Goal: Information Seeking & Learning: Learn about a topic

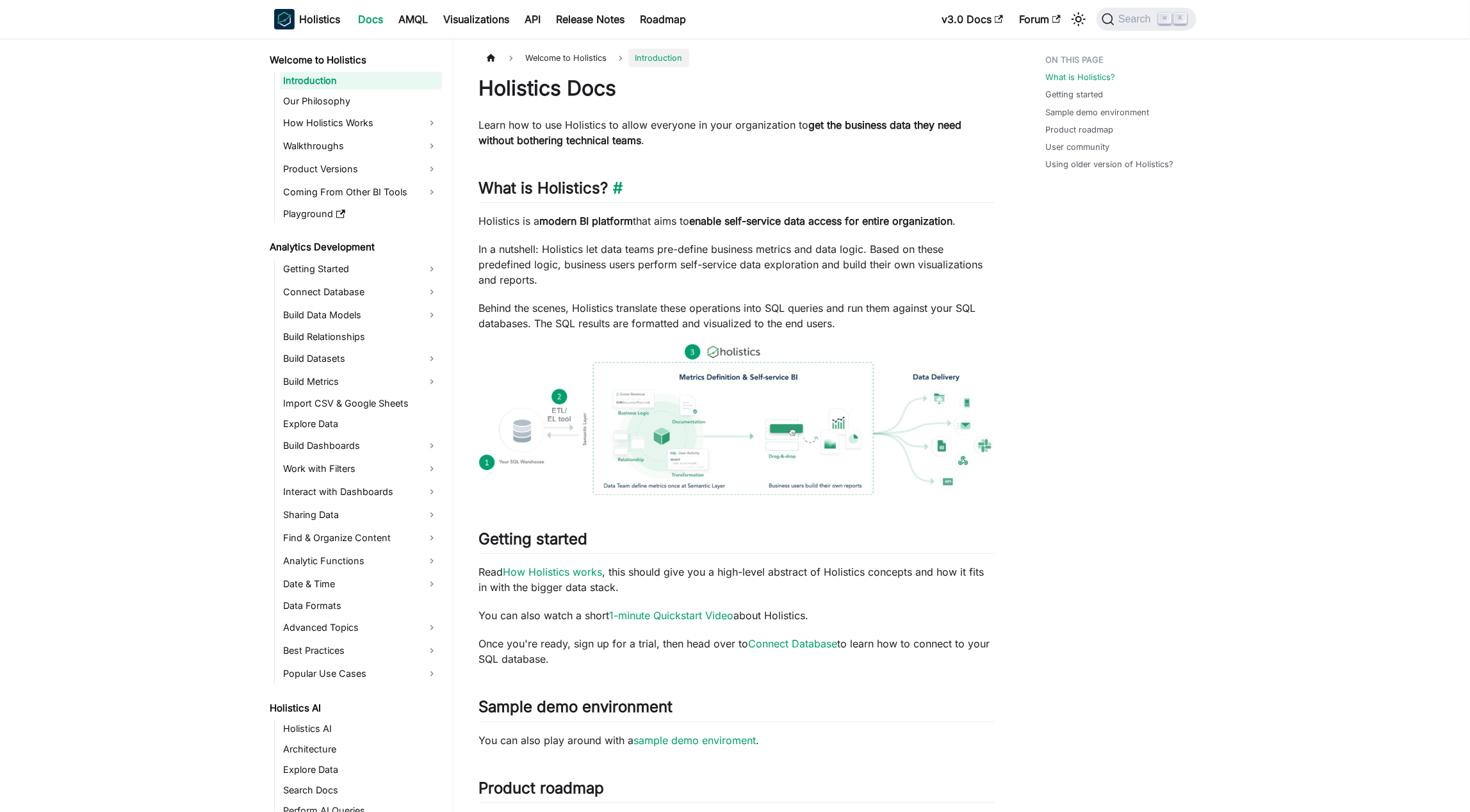
click at [529, 190] on h2 "What is Holistics? ​" at bounding box center [737, 191] width 516 height 25
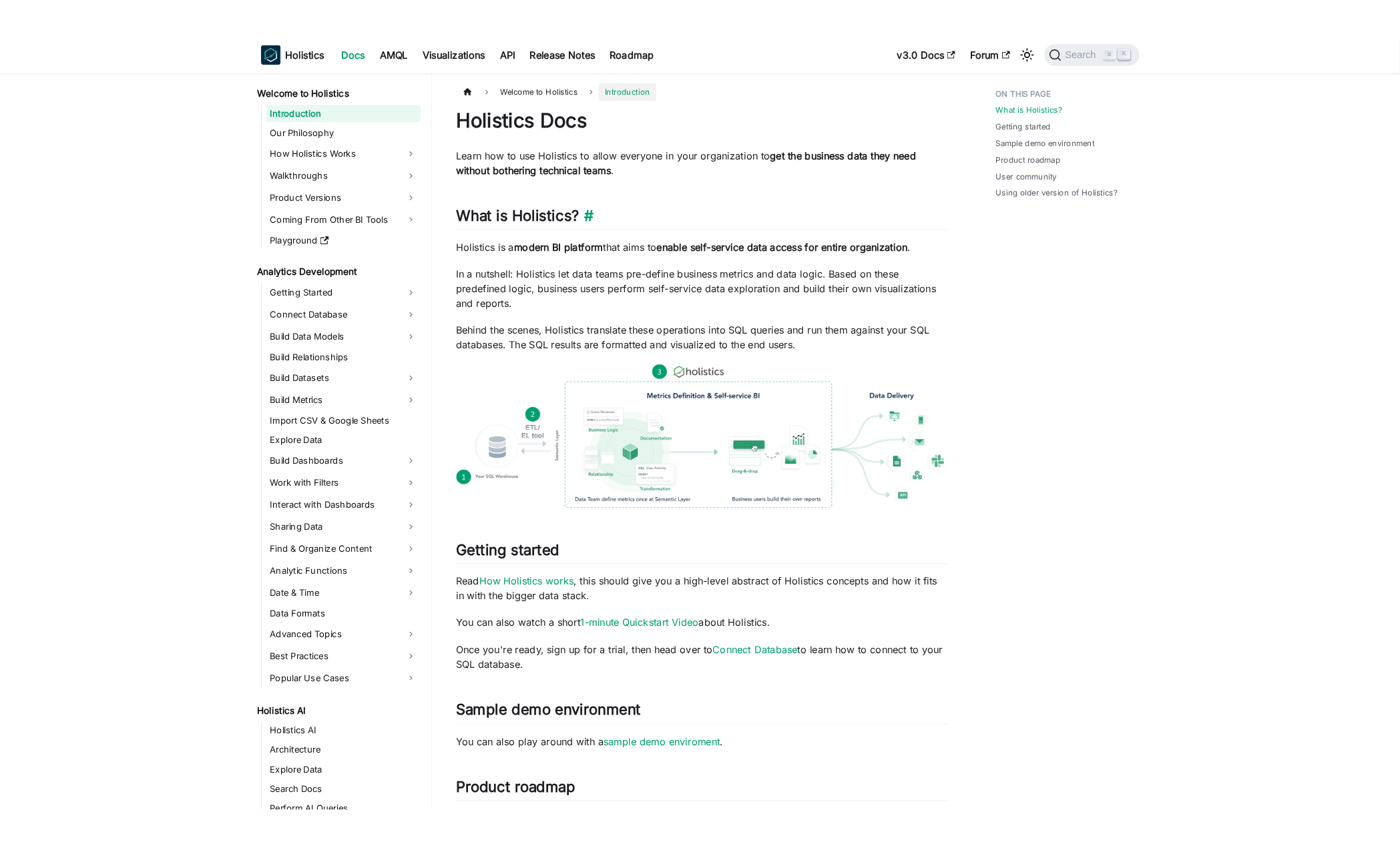
scroll to position [1185, 0]
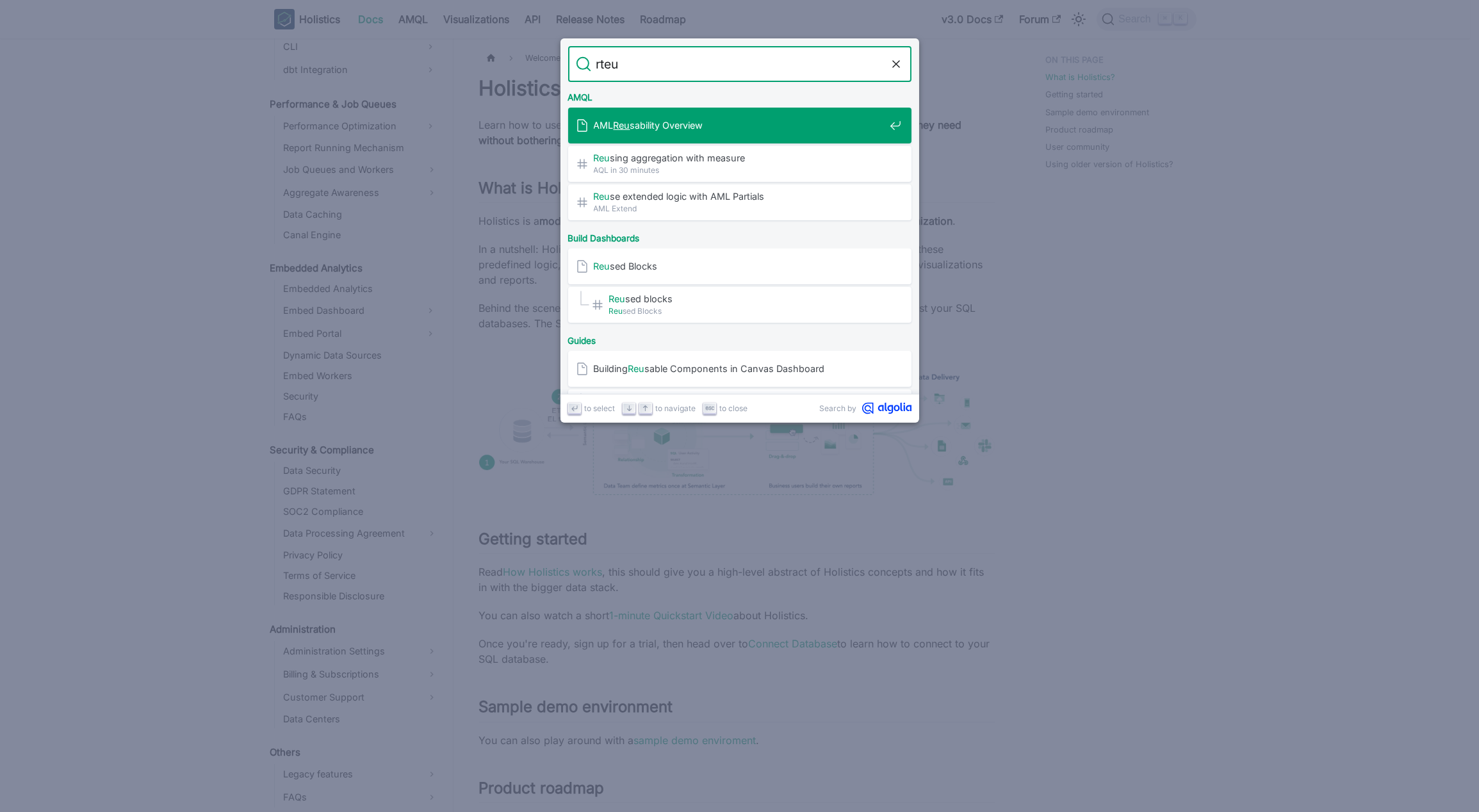
type input "rte"
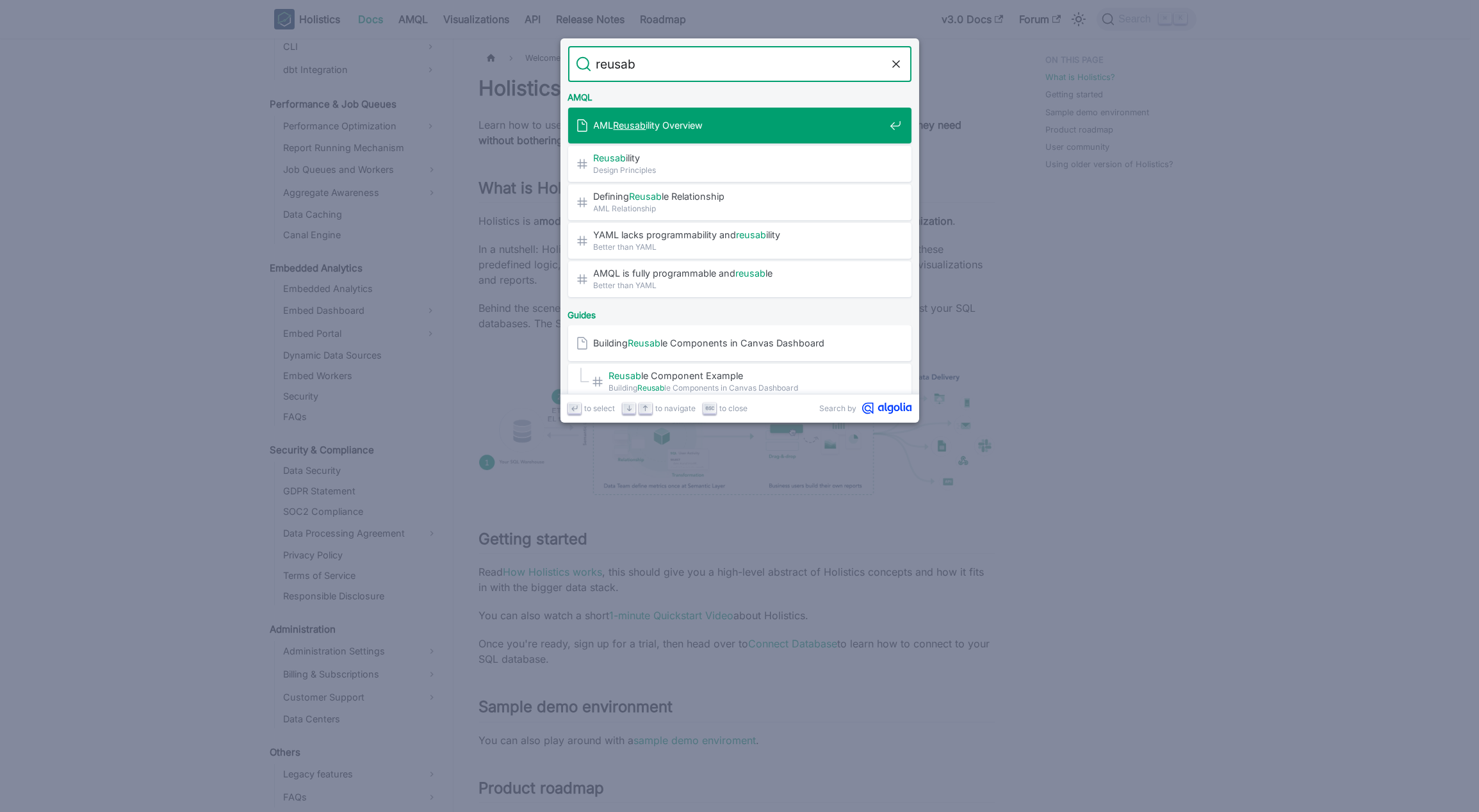
type input "reusab"
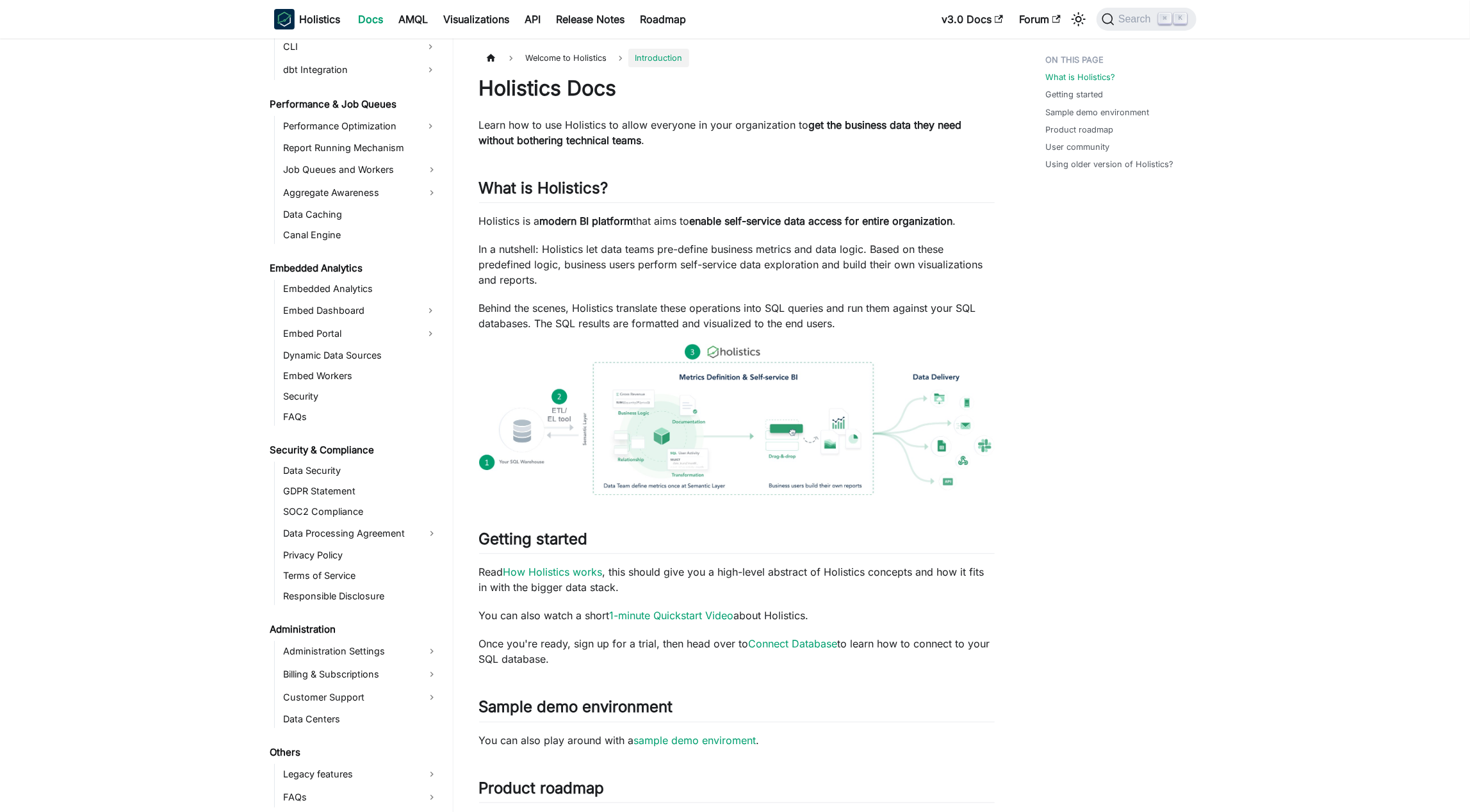
click at [179, 165] on aside "Welcome to Holistics Introduction Our Philosophy How Holistics Works Walkthroug…" at bounding box center [227, 672] width 454 height 1344
click at [5, 214] on aside "Welcome to Holistics Introduction Our Philosophy How Holistics Works Walkthroug…" at bounding box center [227, 672] width 454 height 1344
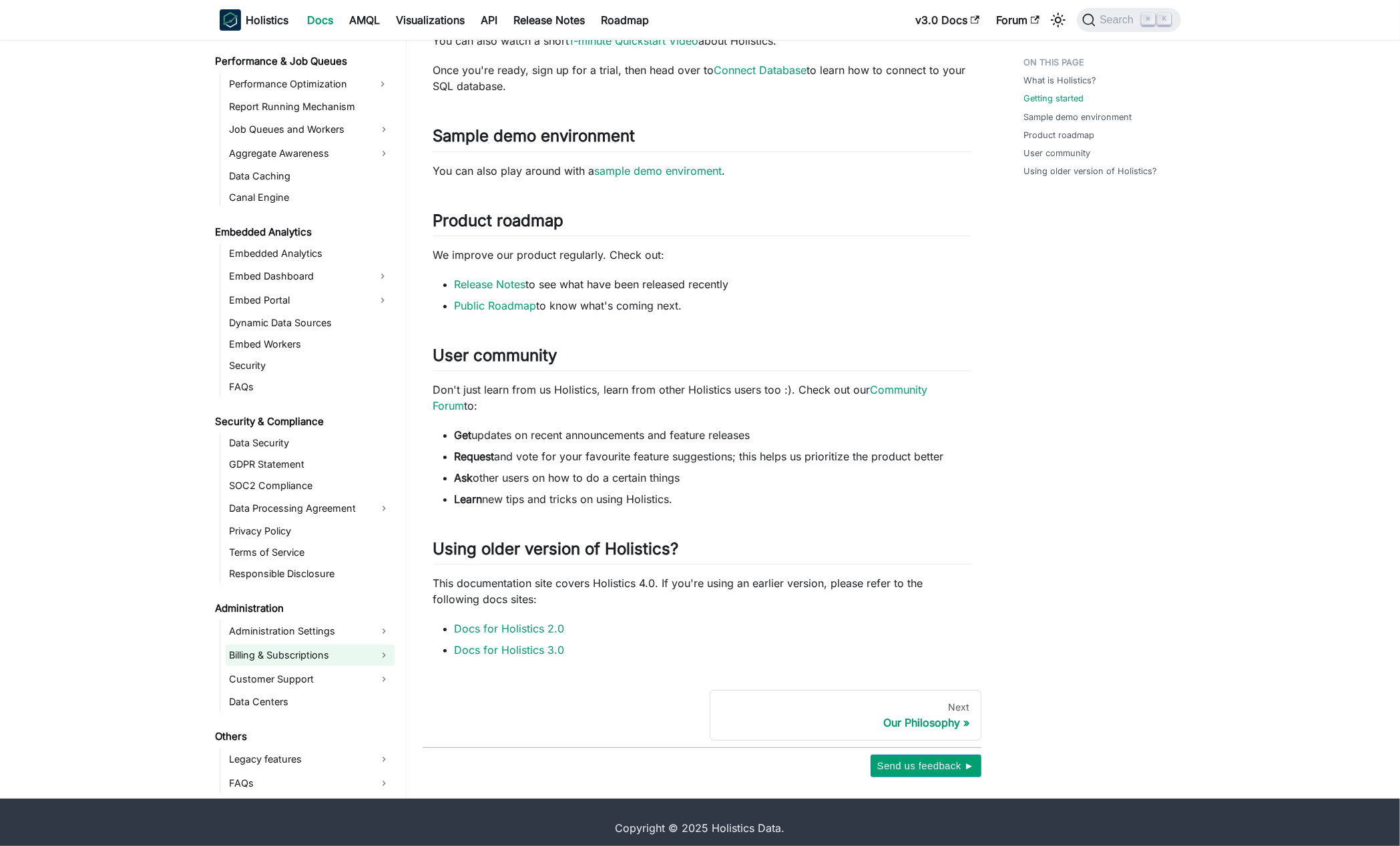
scroll to position [611, 0]
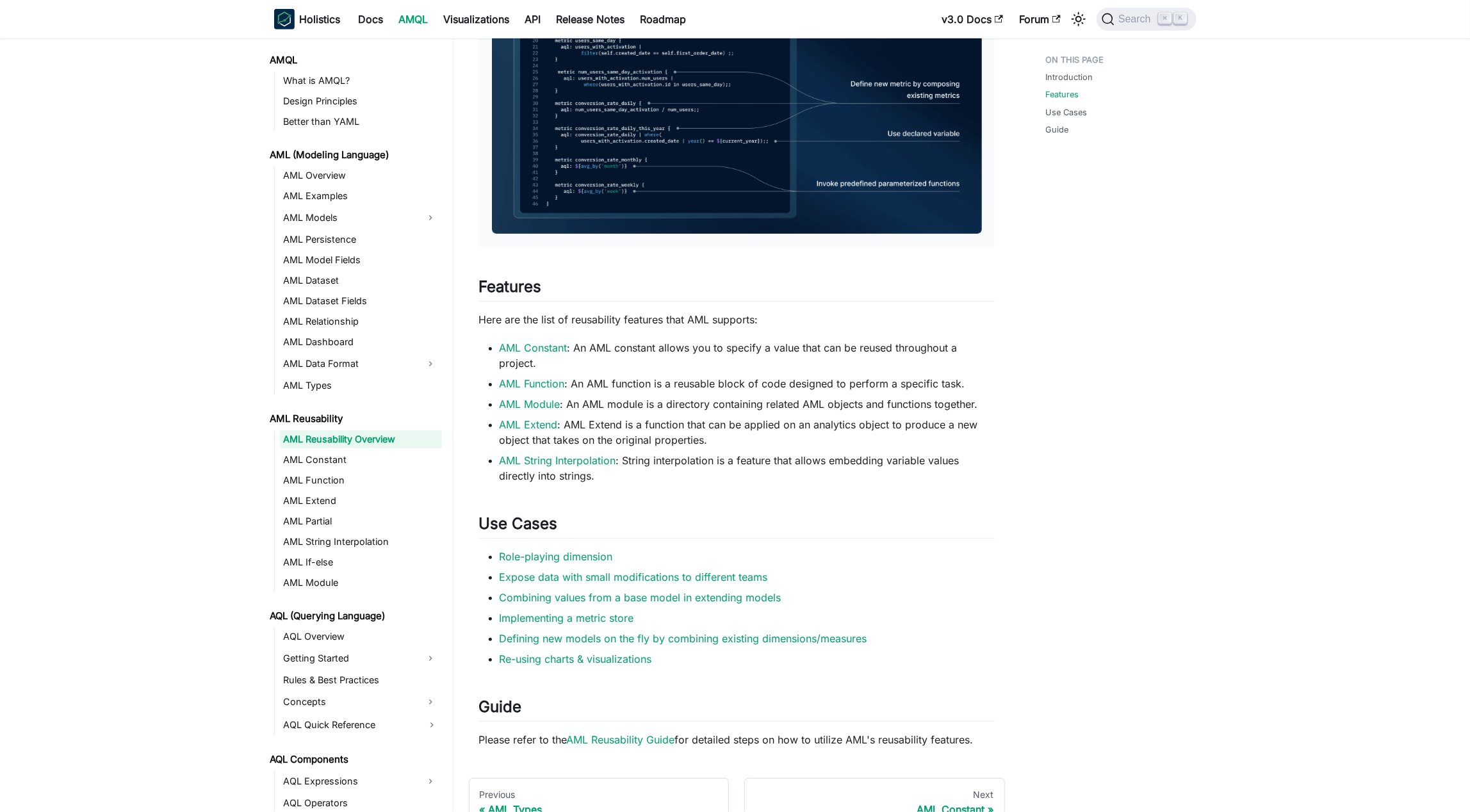
scroll to position [606, 0]
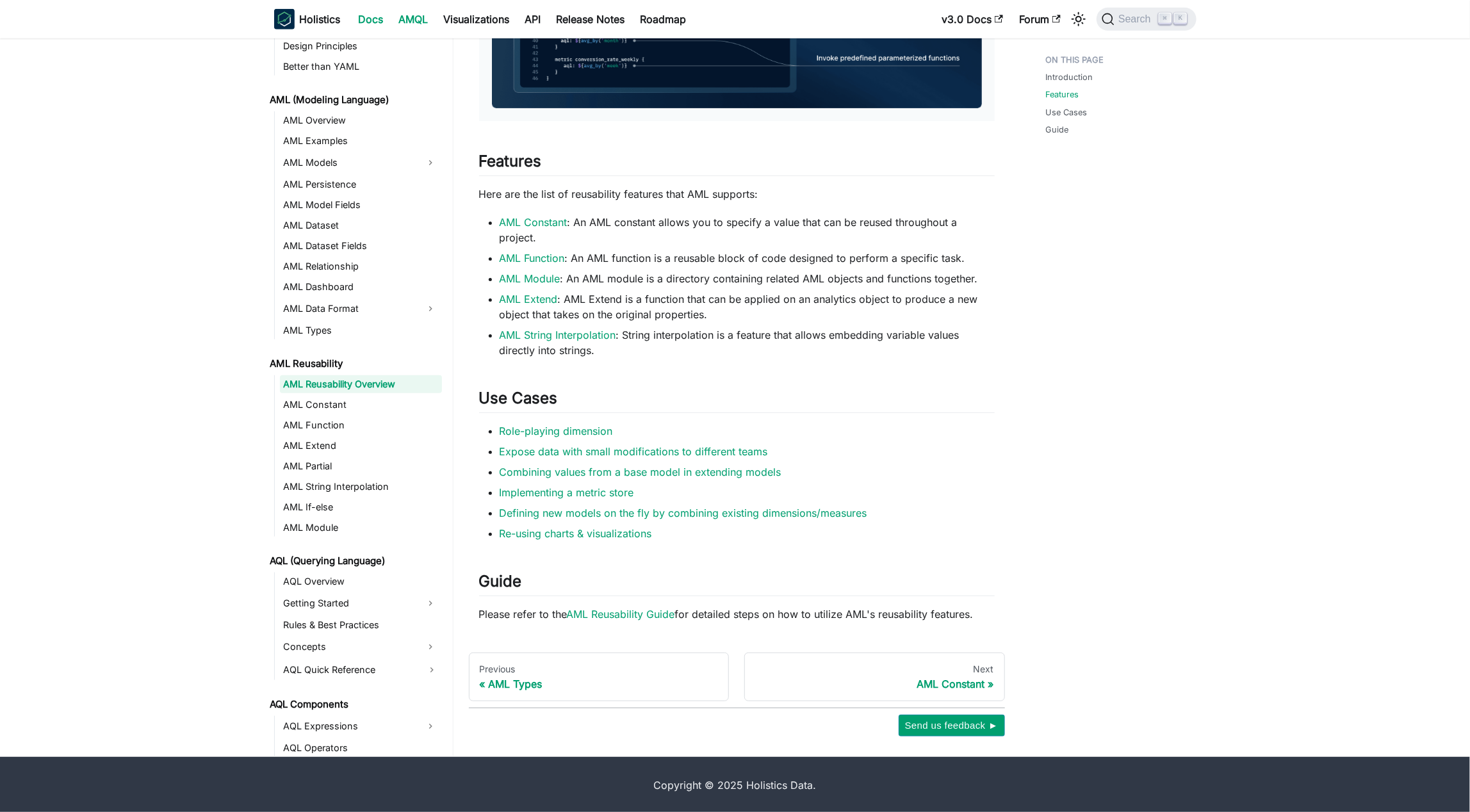
click at [387, 15] on link "Docs" at bounding box center [371, 19] width 41 height 21
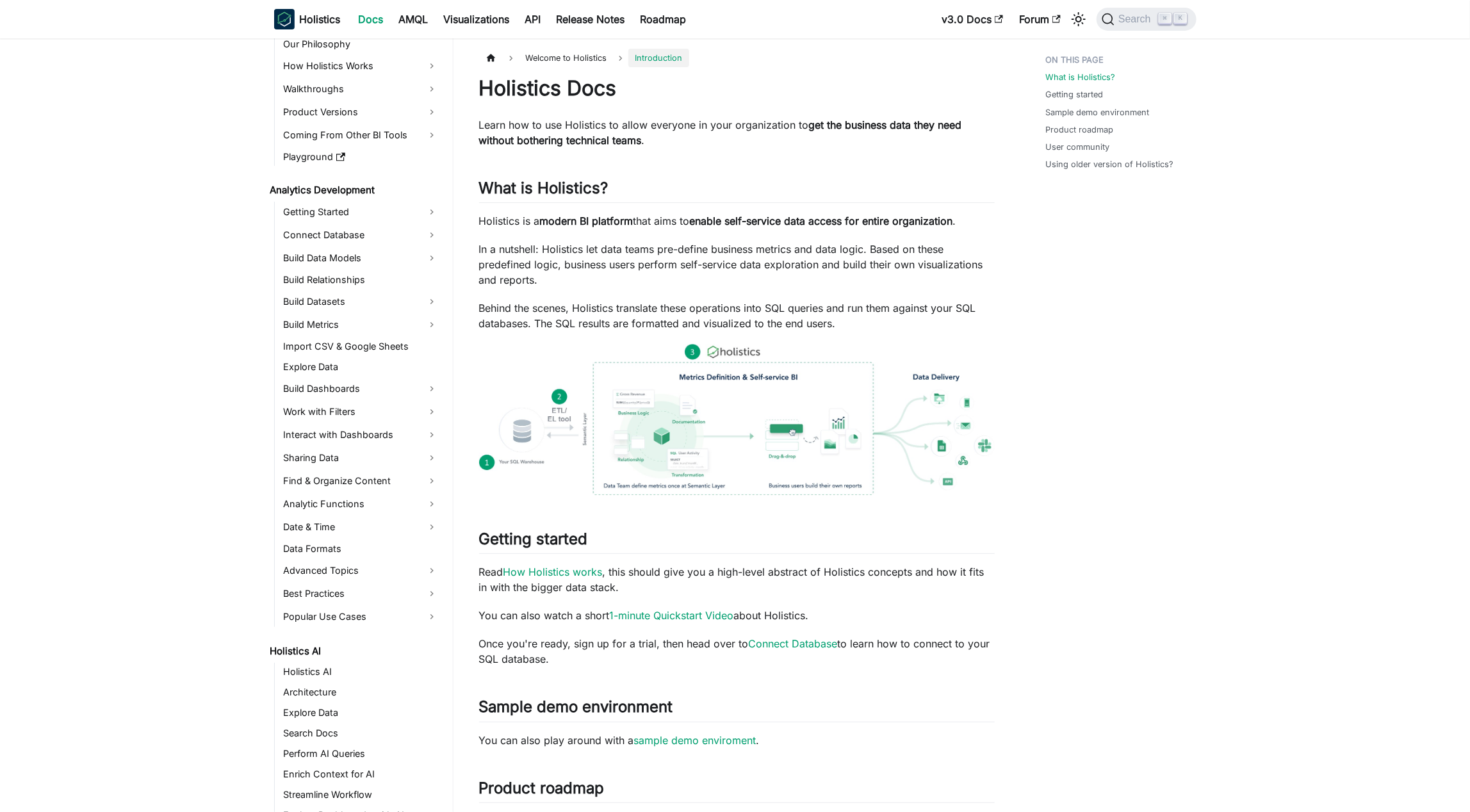
scroll to position [70, 0]
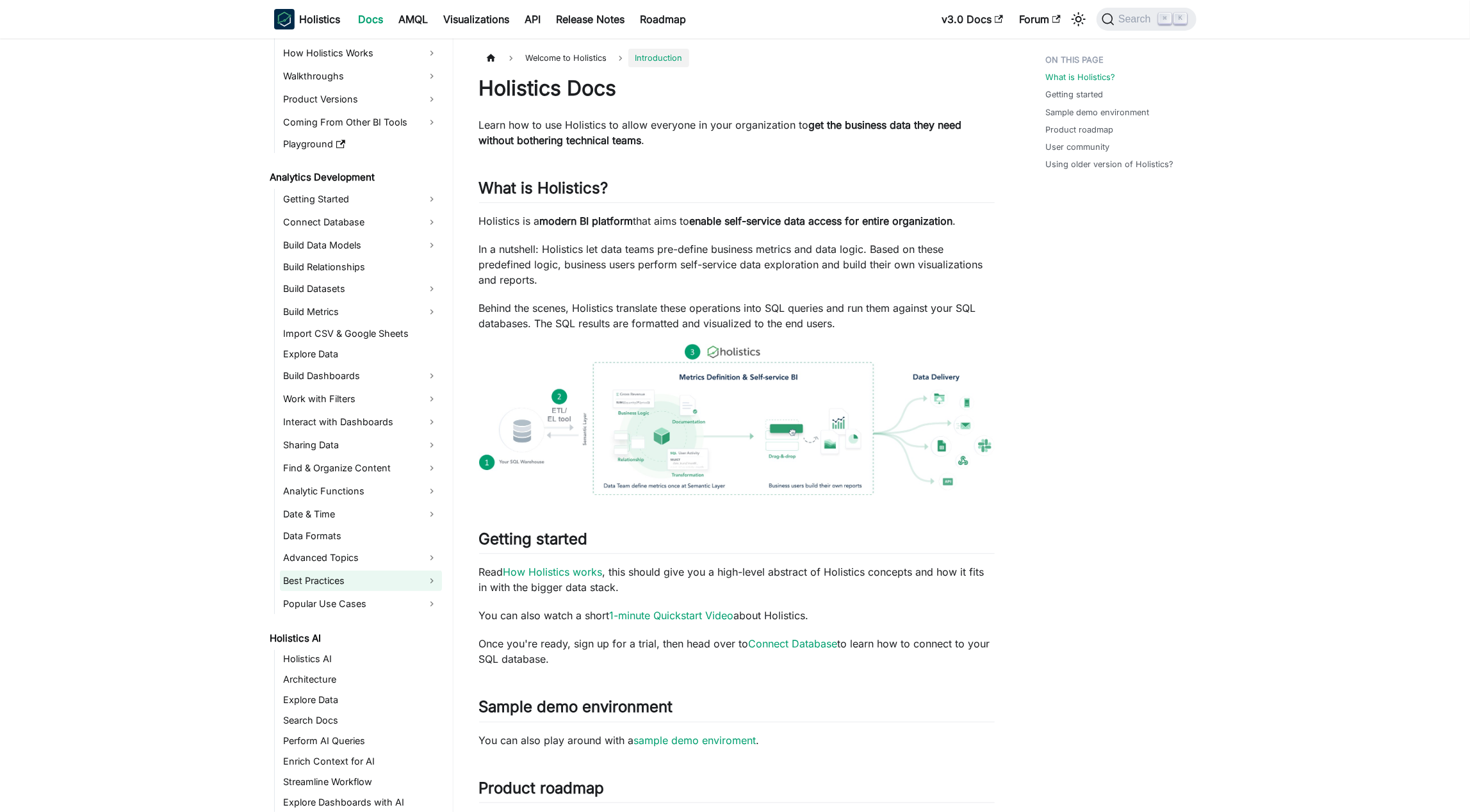
click at [434, 584] on link "Best Practices" at bounding box center [360, 581] width 162 height 21
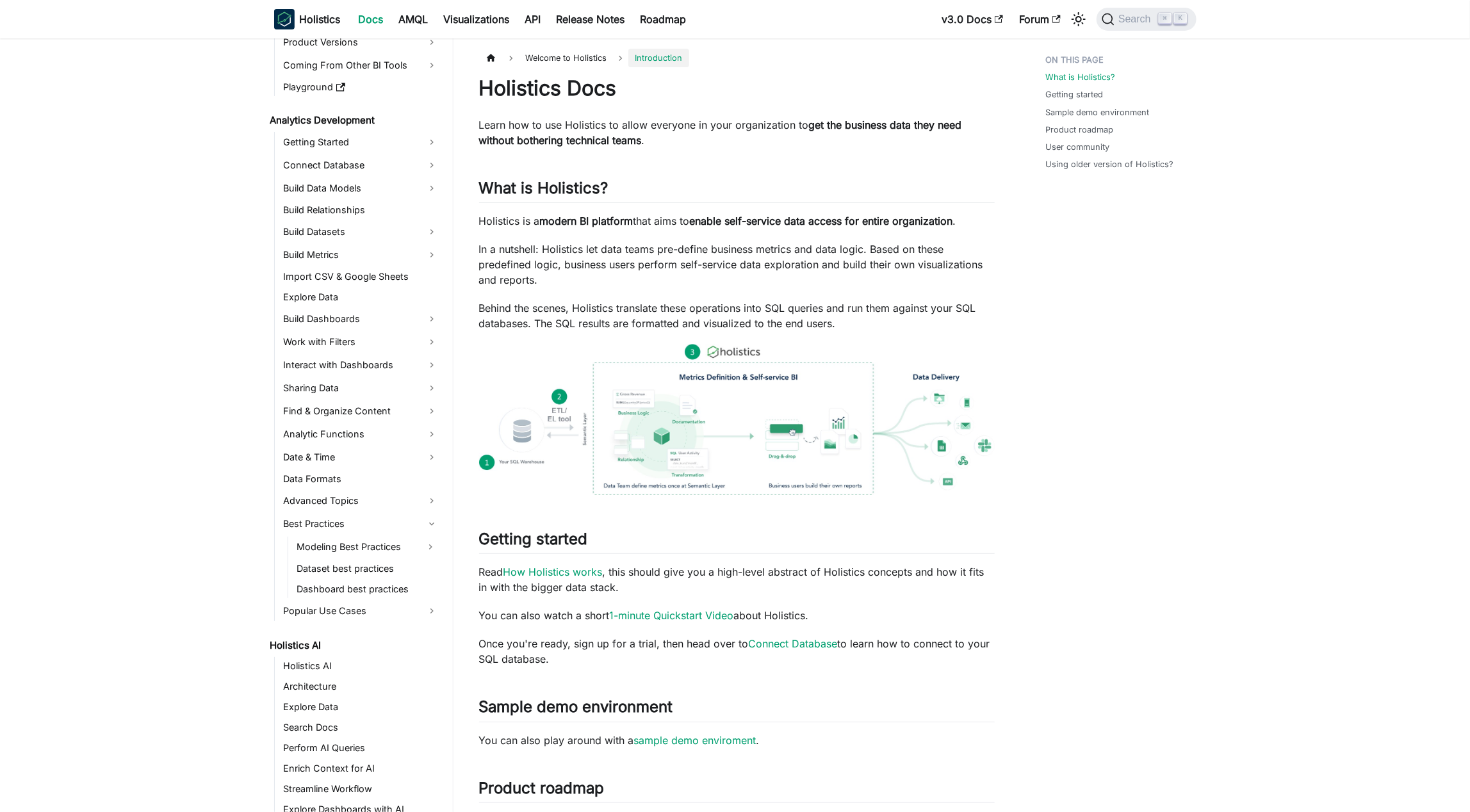
scroll to position [139, 0]
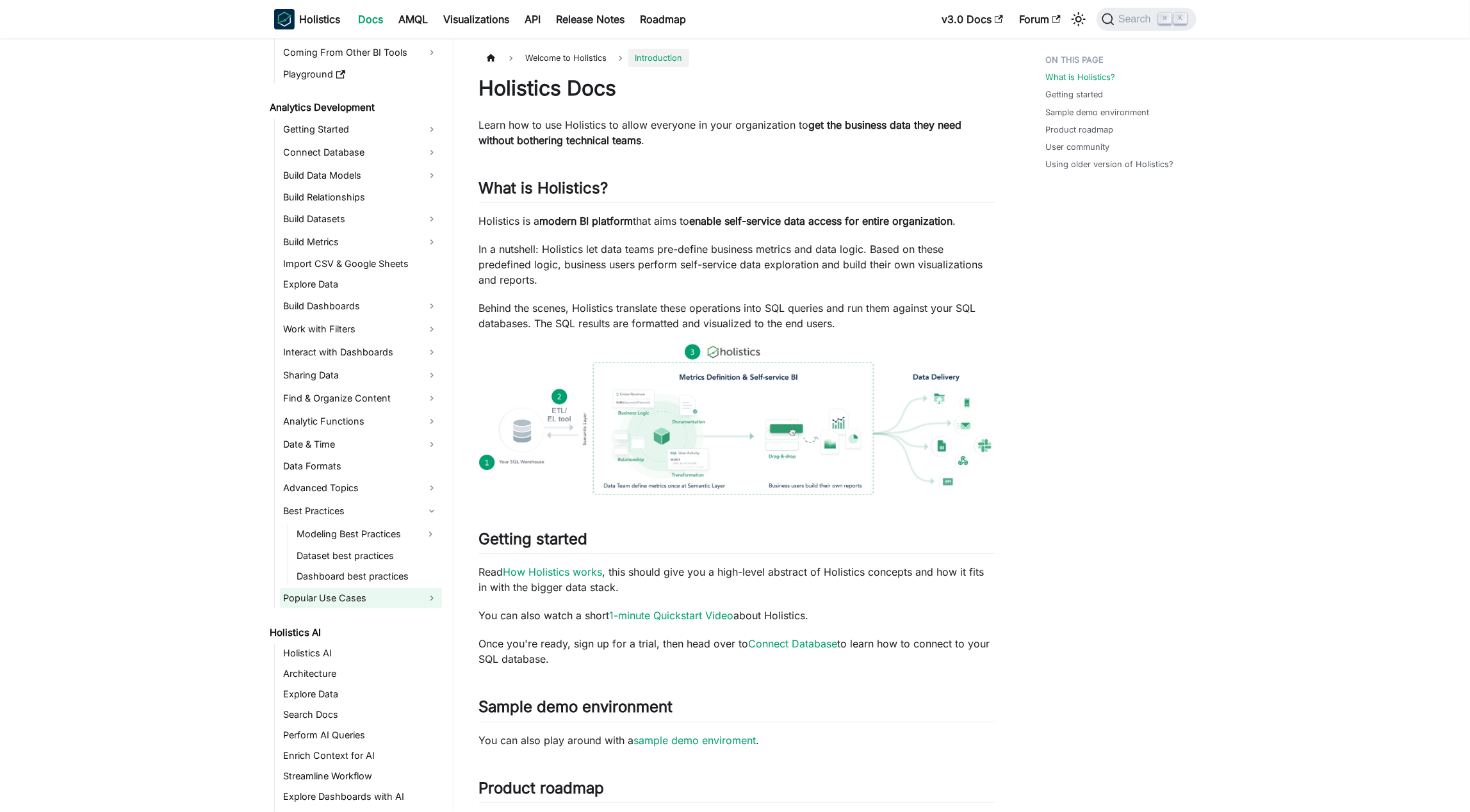
click at [405, 594] on link "Popular Use Cases" at bounding box center [360, 599] width 162 height 21
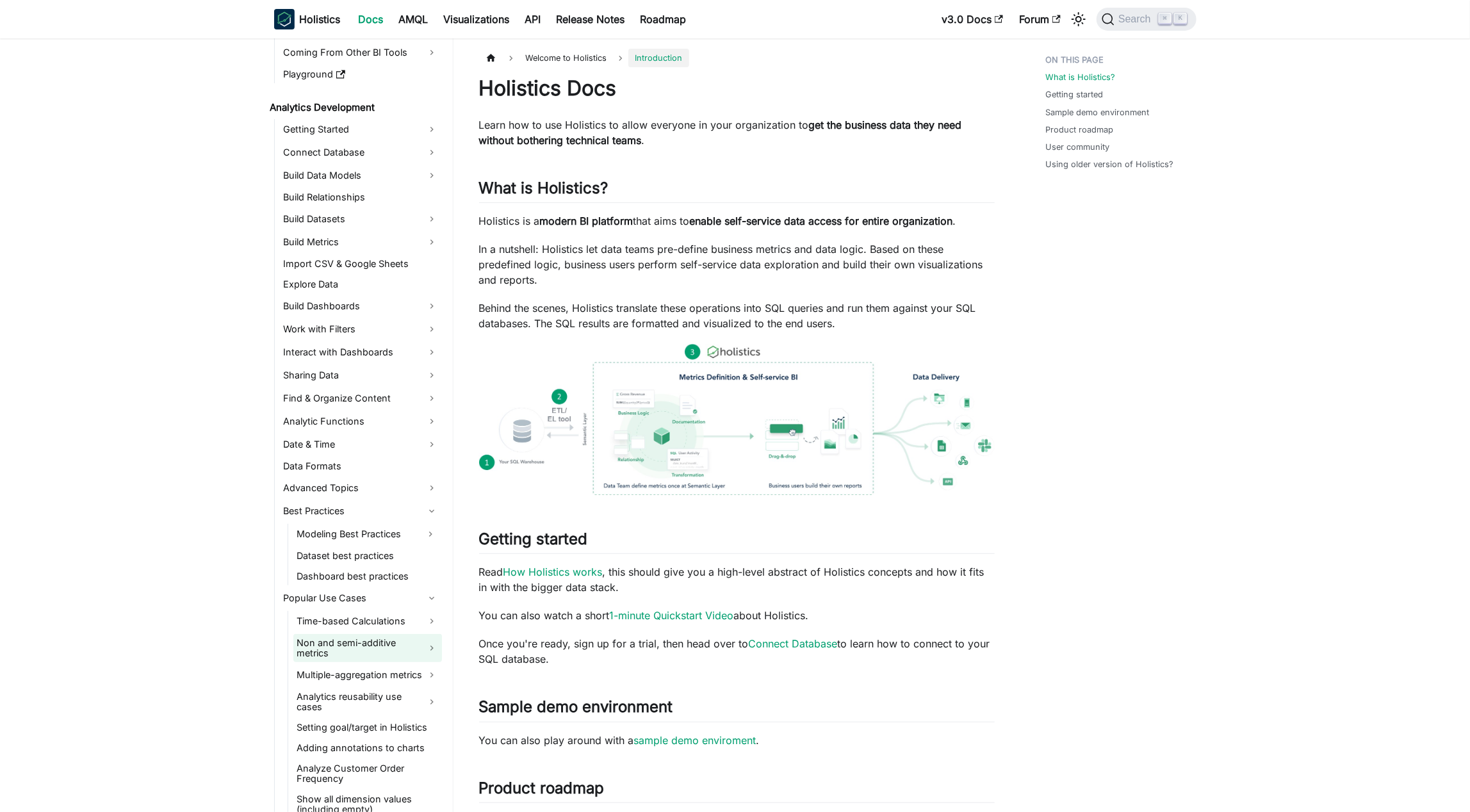
scroll to position [280, 0]
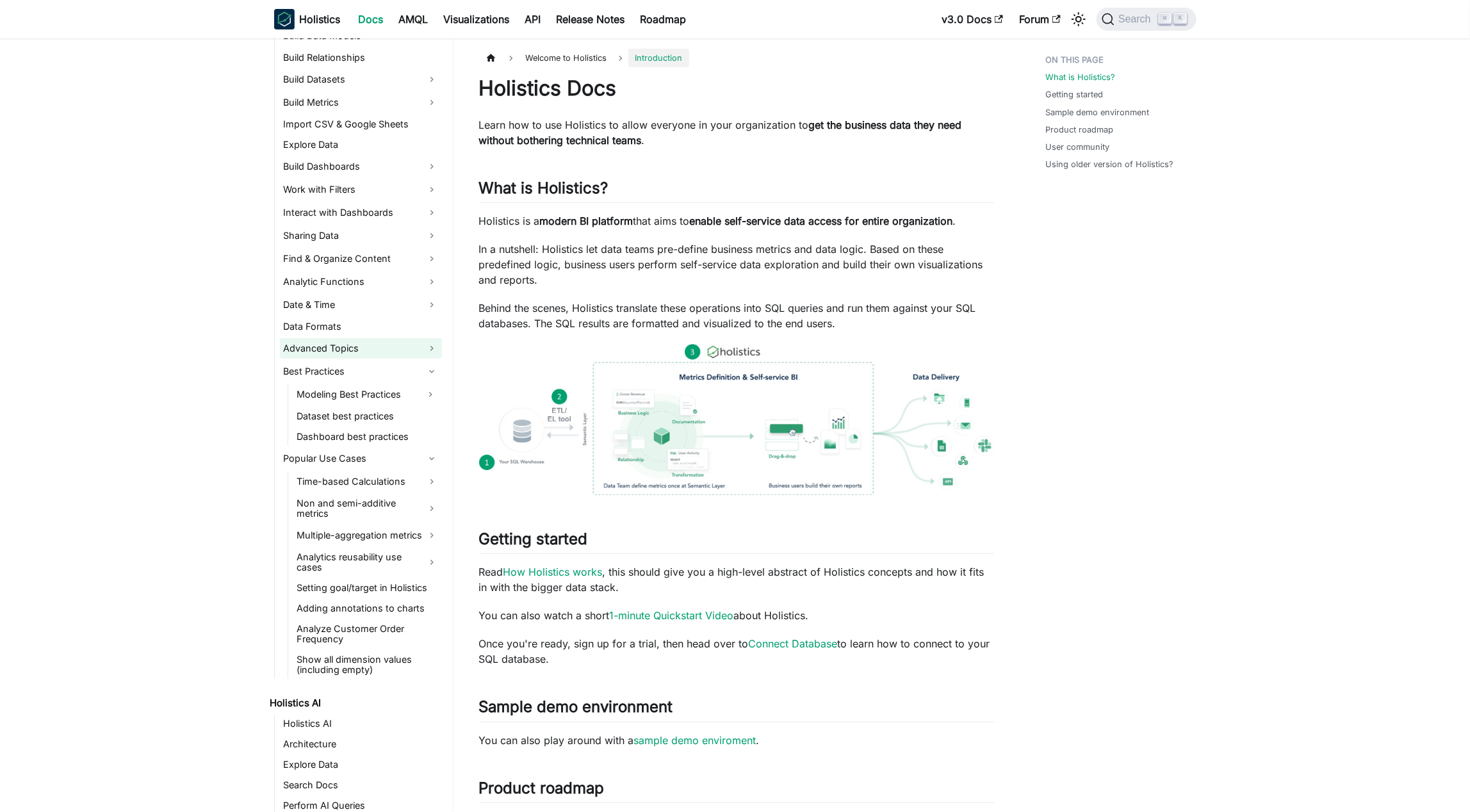
click at [424, 357] on link "Advanced Topics" at bounding box center [360, 349] width 162 height 21
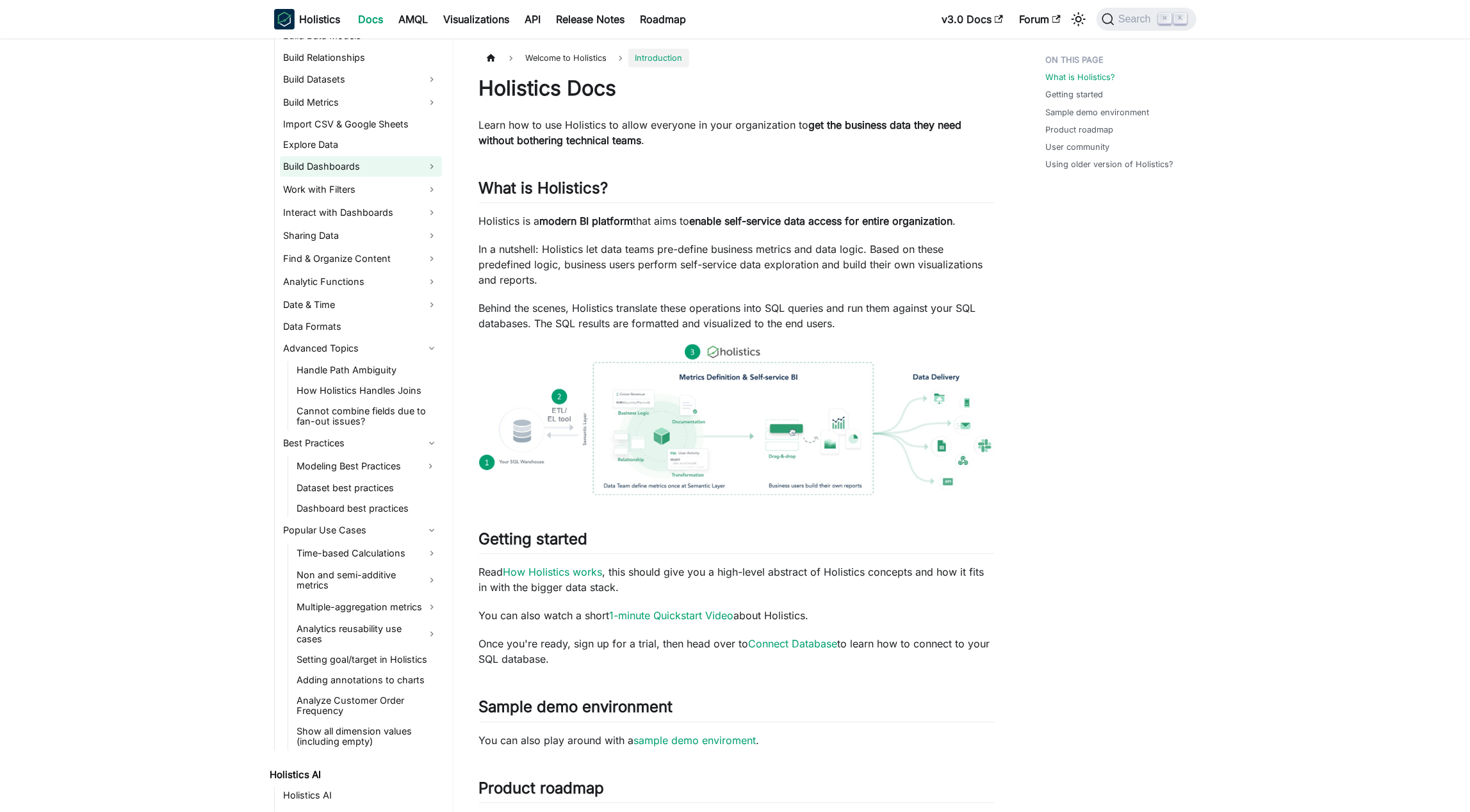
click at [408, 170] on link "Build Dashboards" at bounding box center [360, 167] width 162 height 21
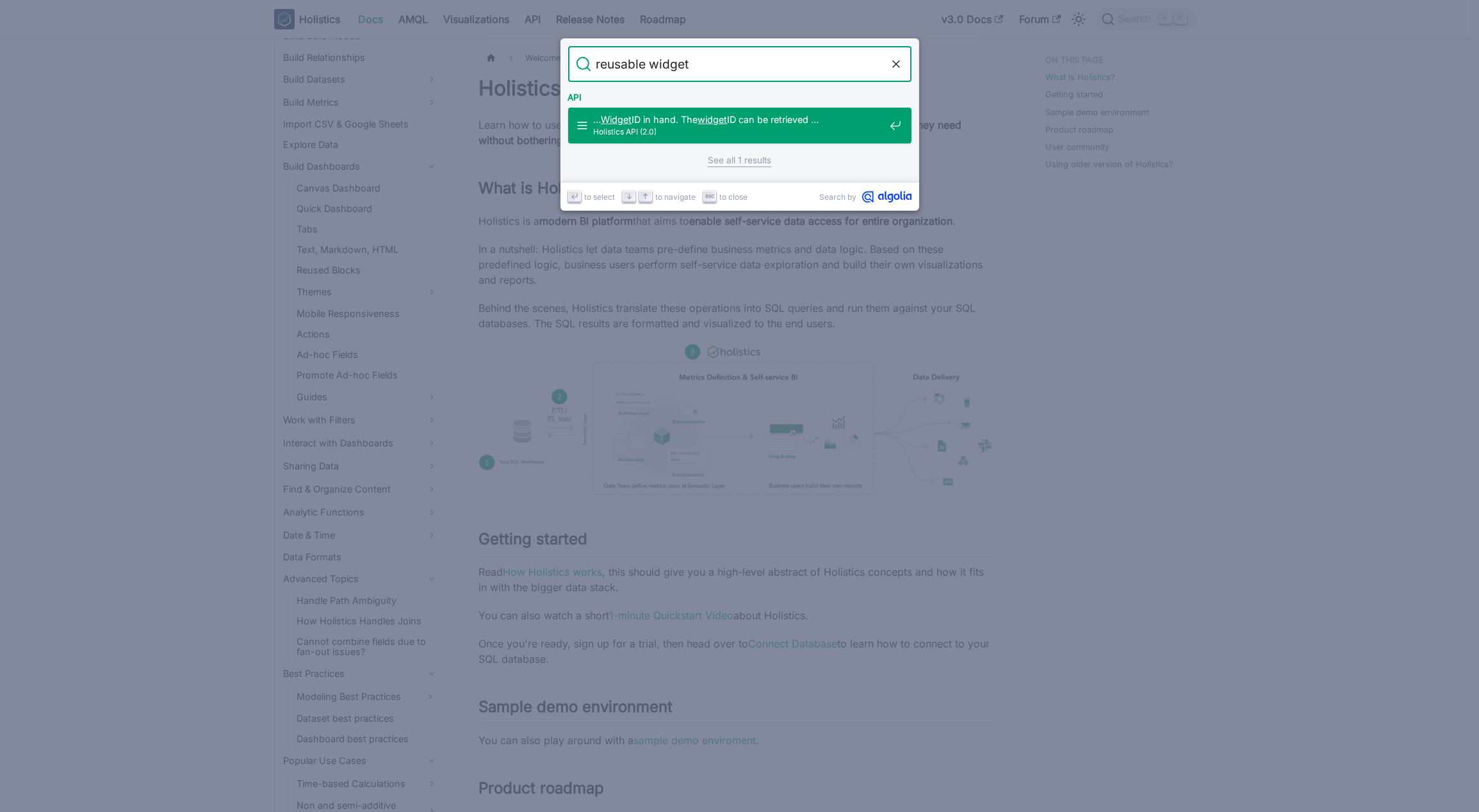
type input "reusable"
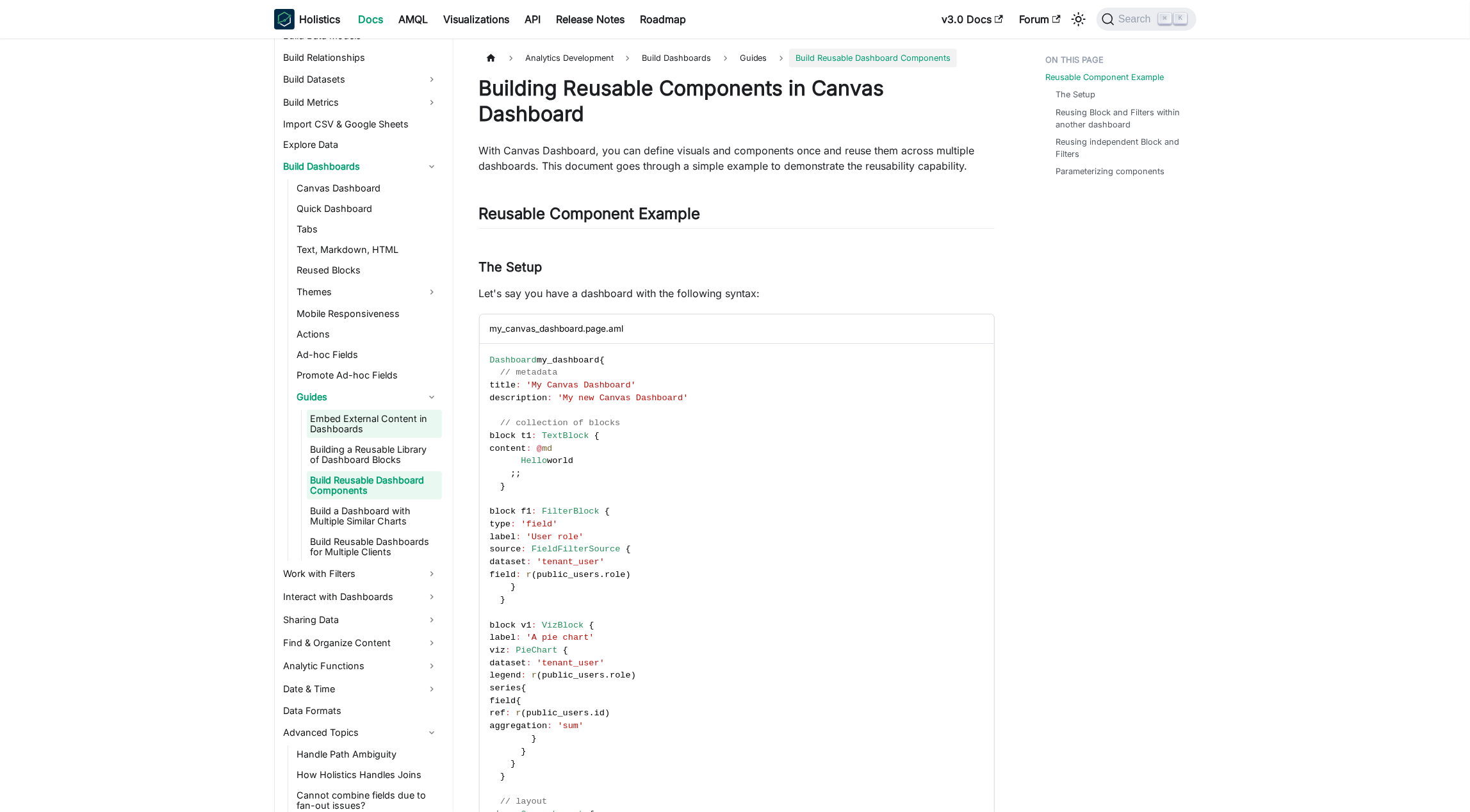
click at [364, 430] on link "Embed External Content in Dashboards" at bounding box center [374, 424] width 136 height 28
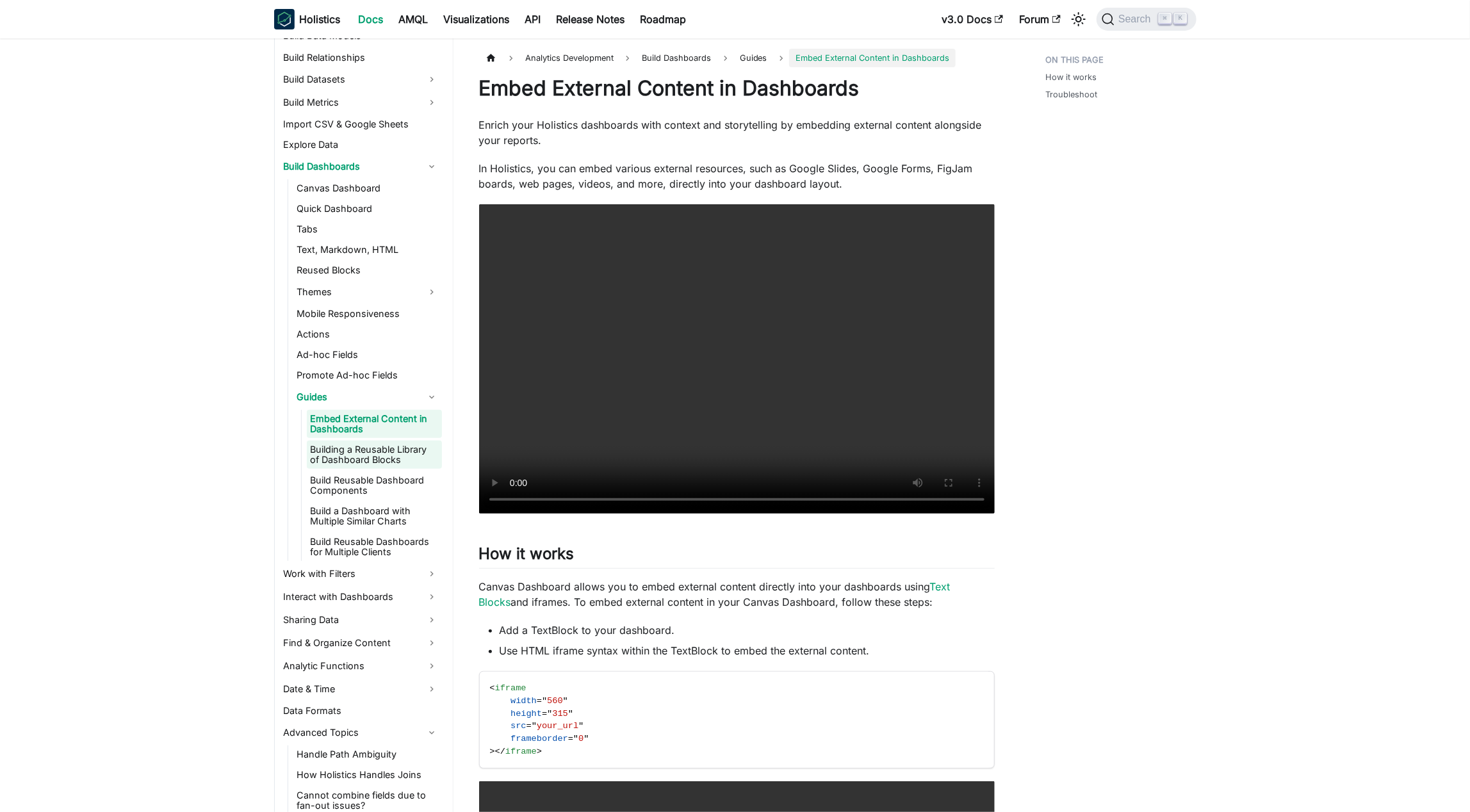
click at [393, 456] on link "Building a Reusable Library of Dashboard Blocks" at bounding box center [374, 455] width 136 height 28
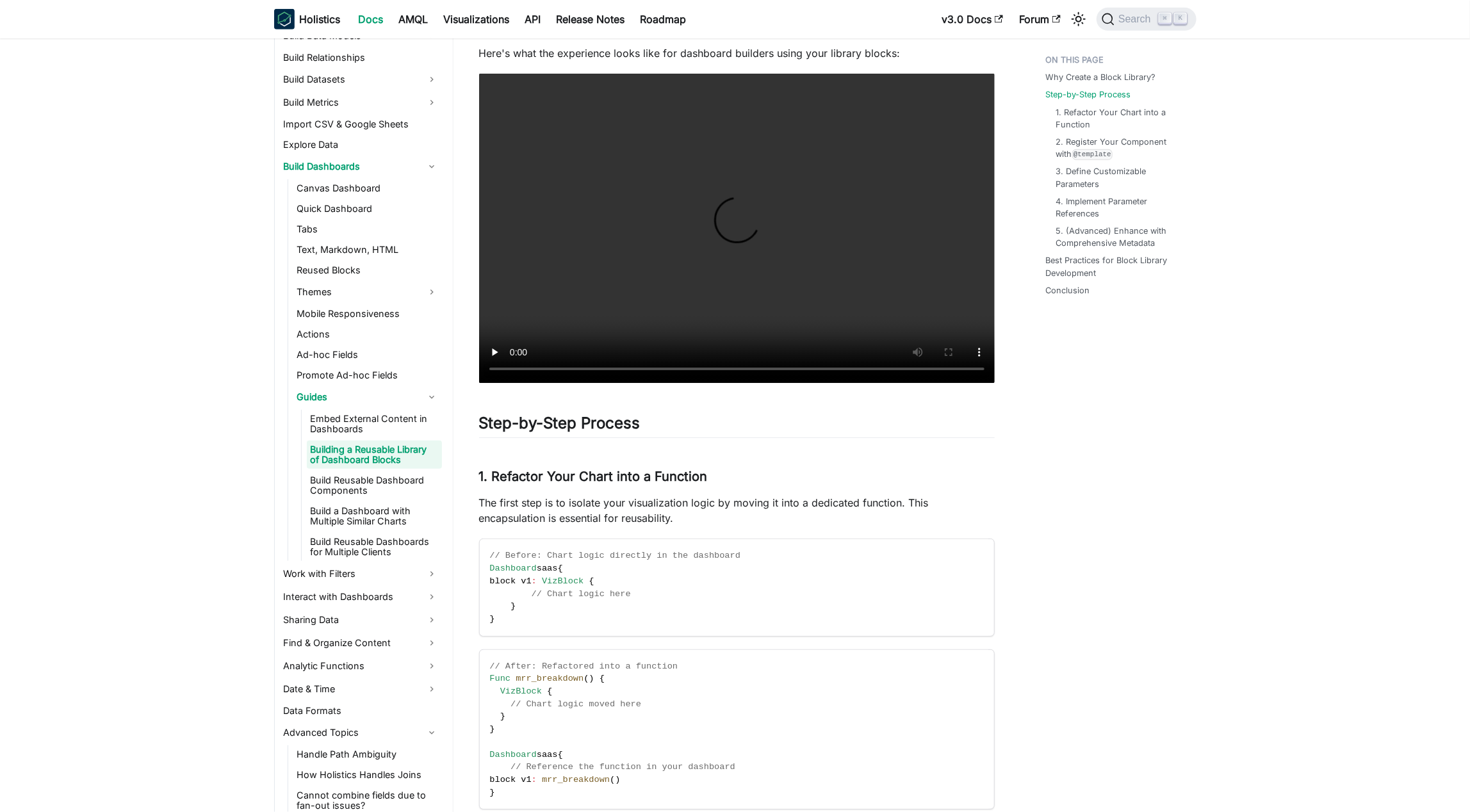
scroll to position [623, 0]
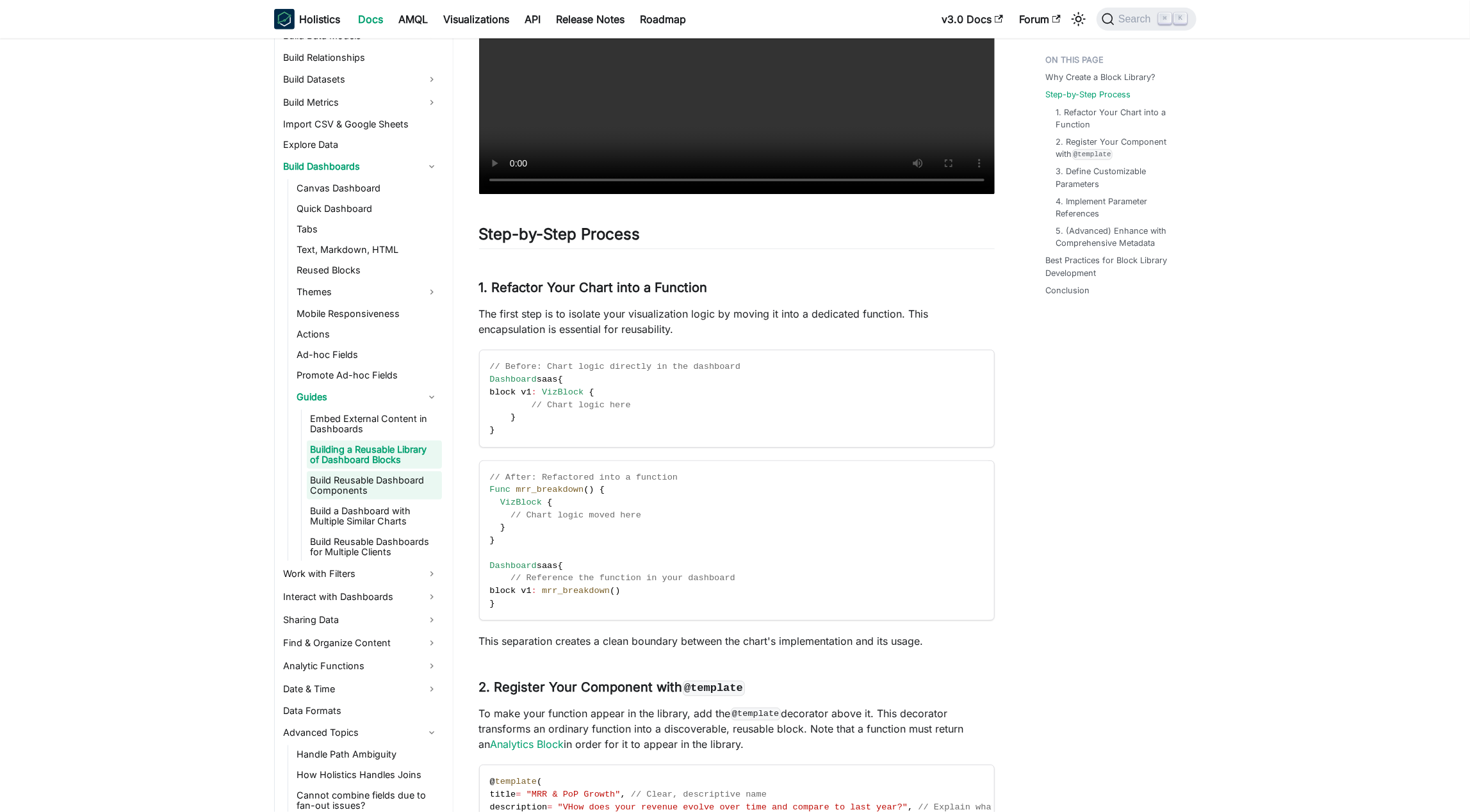
click at [385, 485] on link "Build Reusable Dashboard Components" at bounding box center [374, 486] width 136 height 28
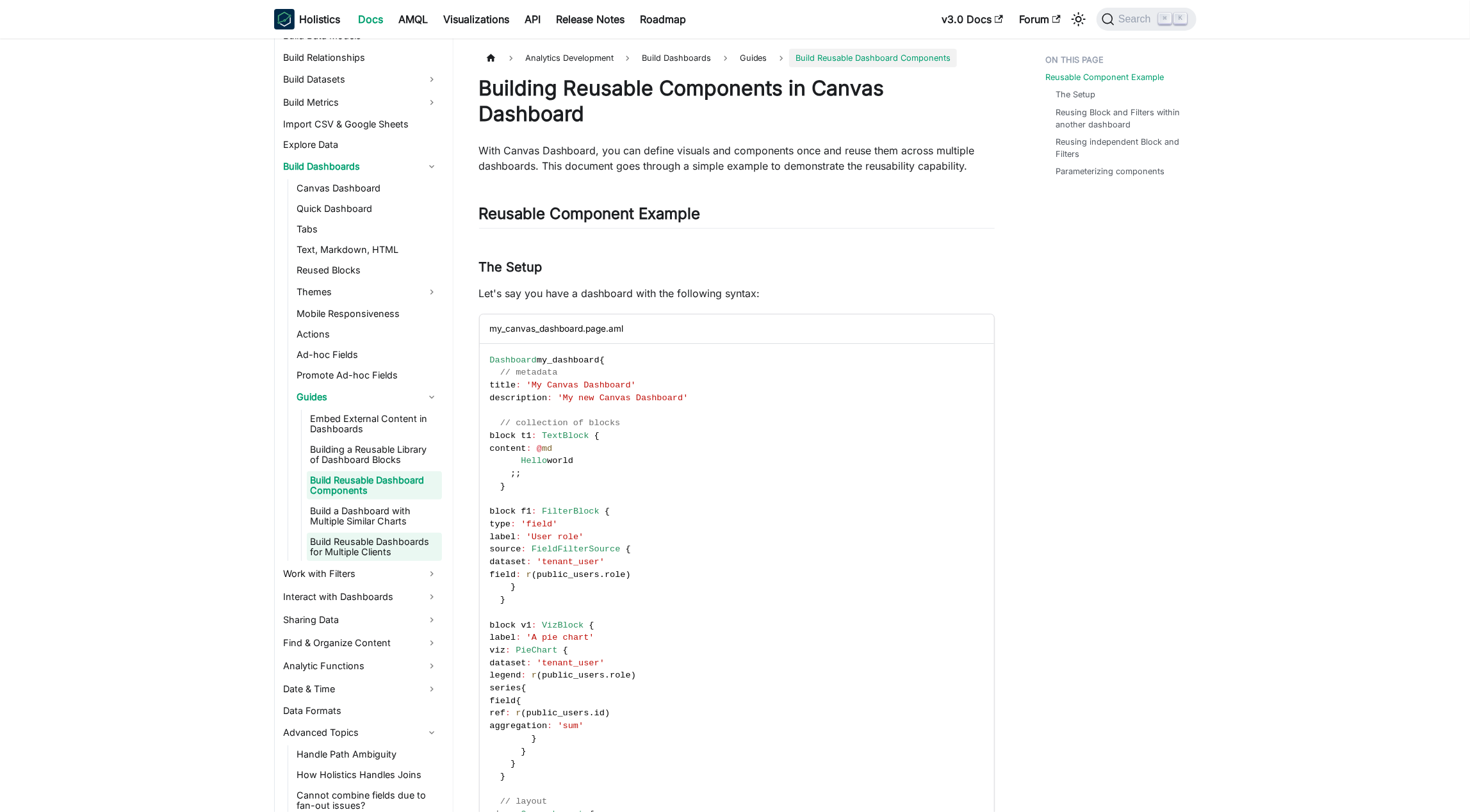
click at [399, 509] on link "Build a Dashboard with Multiple Similar Charts" at bounding box center [374, 516] width 136 height 28
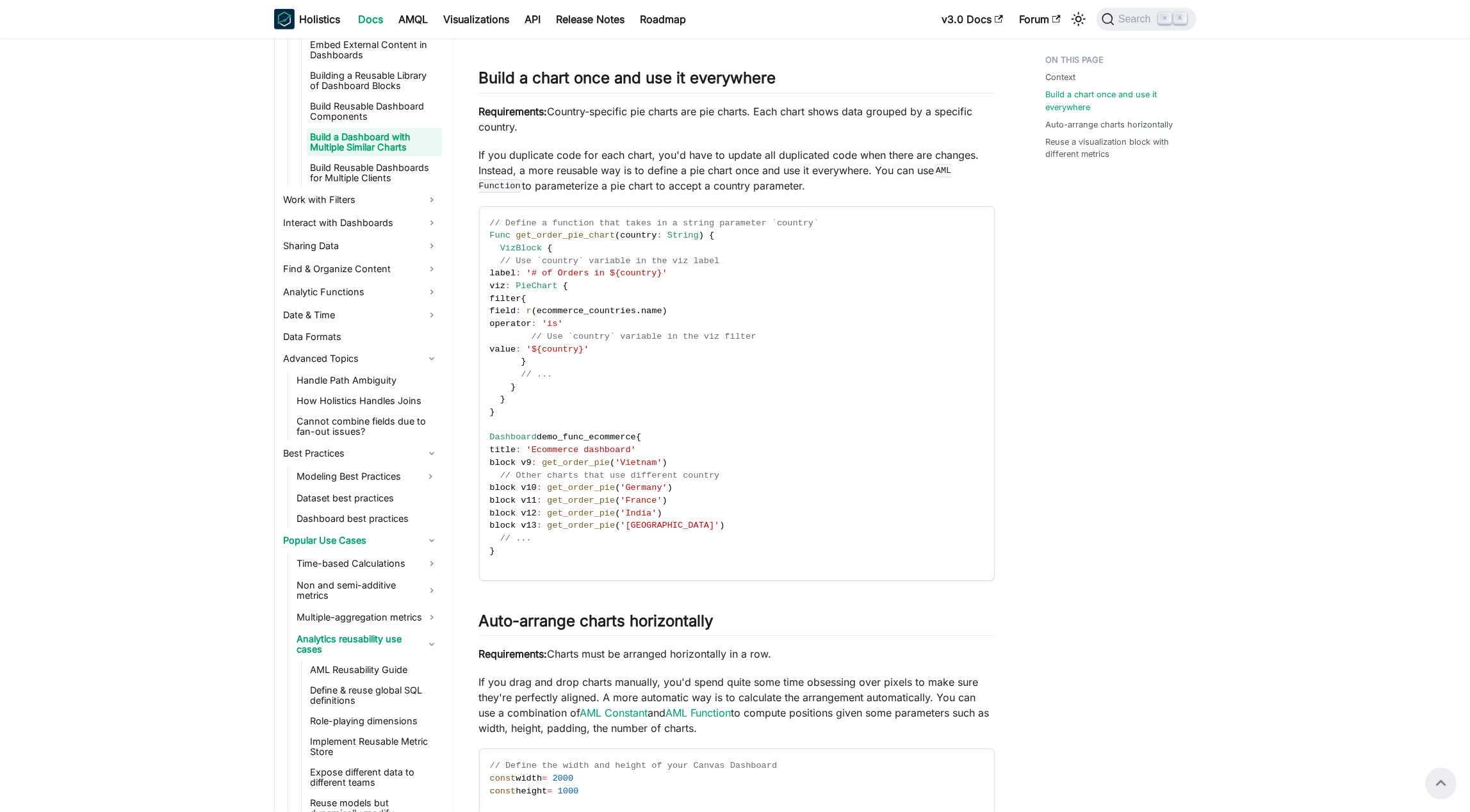
scroll to position [340, 0]
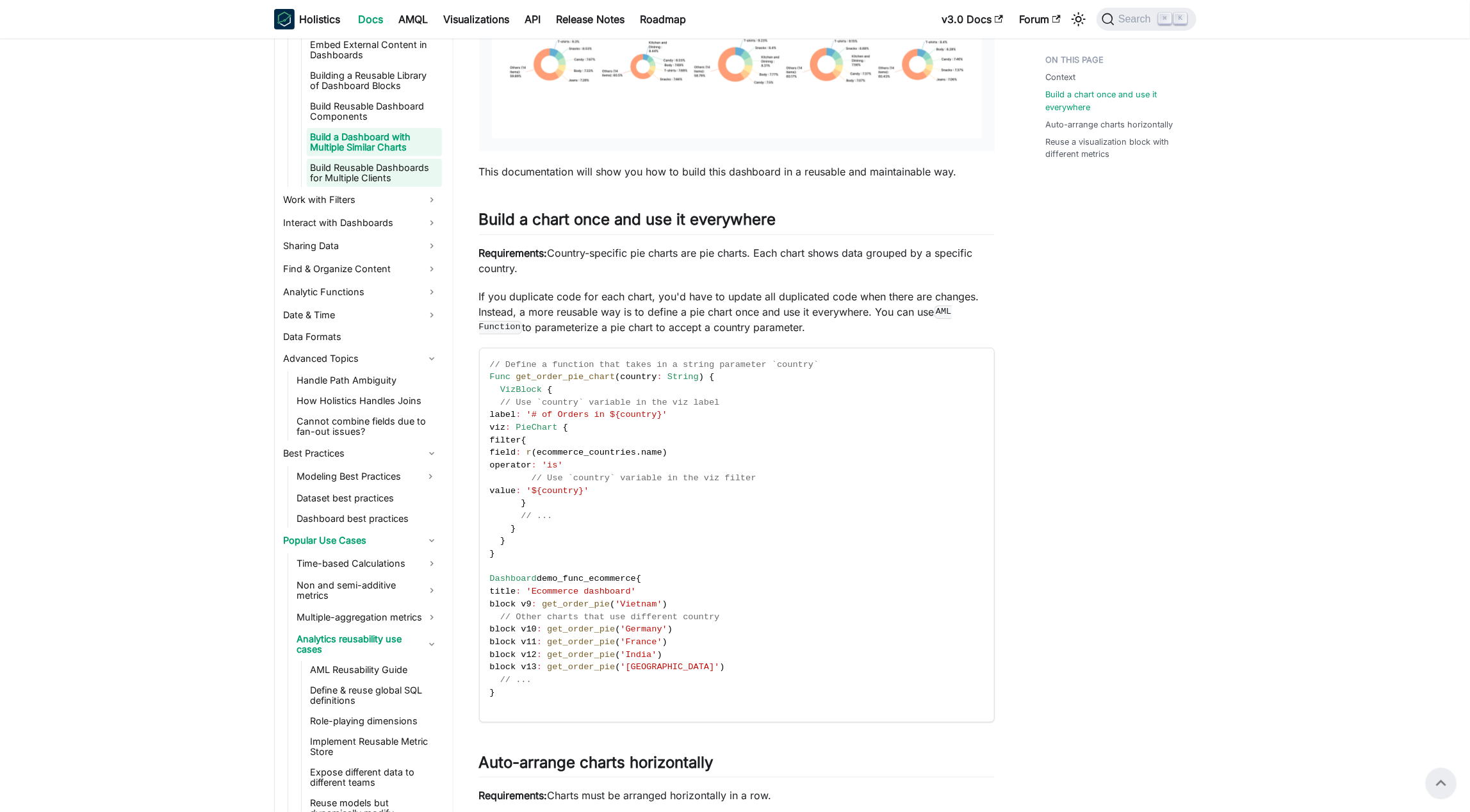
click at [392, 170] on link "Build Reusable Dashboards for Multiple Clients" at bounding box center [374, 173] width 136 height 28
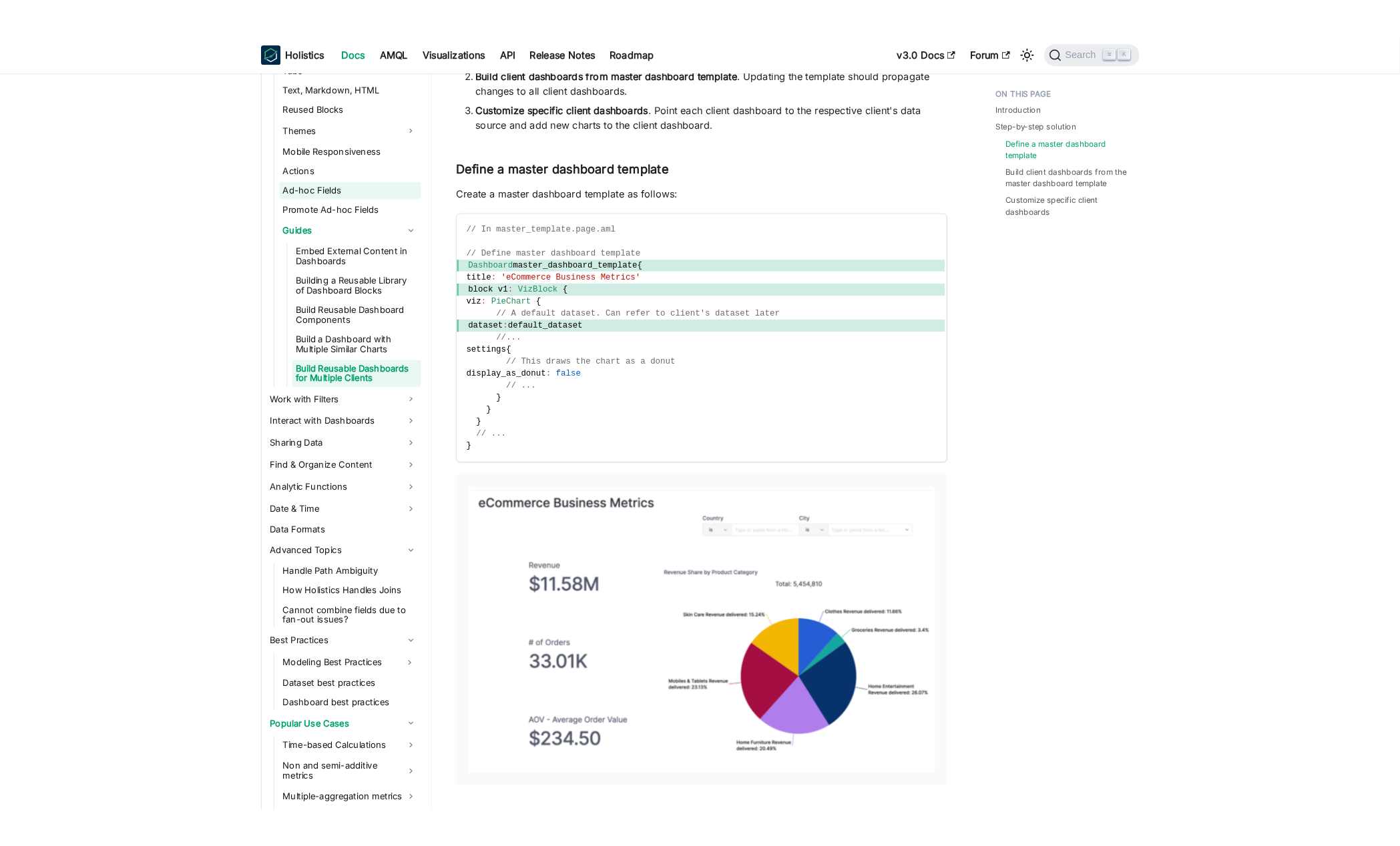
scroll to position [362, 0]
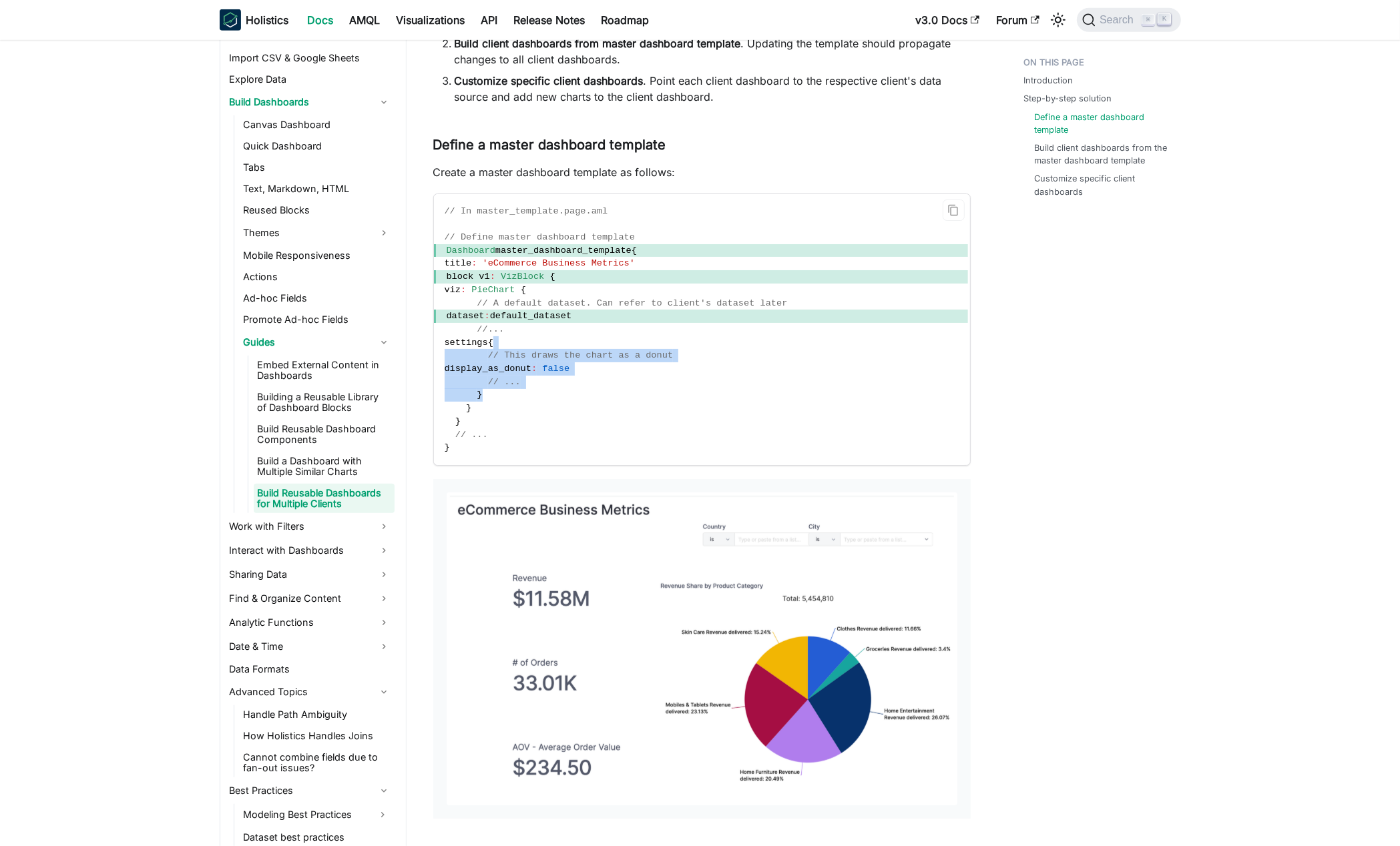
drag, startPoint x: 586, startPoint y: 337, endPoint x: 645, endPoint y: 395, distance: 82.7
click at [645, 395] on code "// In master_template.page.aml // Define master dashboard template Dashboard ma…" at bounding box center [700, 330] width 534 height 270
drag, startPoint x: 659, startPoint y: 415, endPoint x: 609, endPoint y: 310, distance: 116.3
click at [609, 310] on code "// In master_template.page.aml // Define master dashboard template Dashboard ma…" at bounding box center [700, 330] width 534 height 270
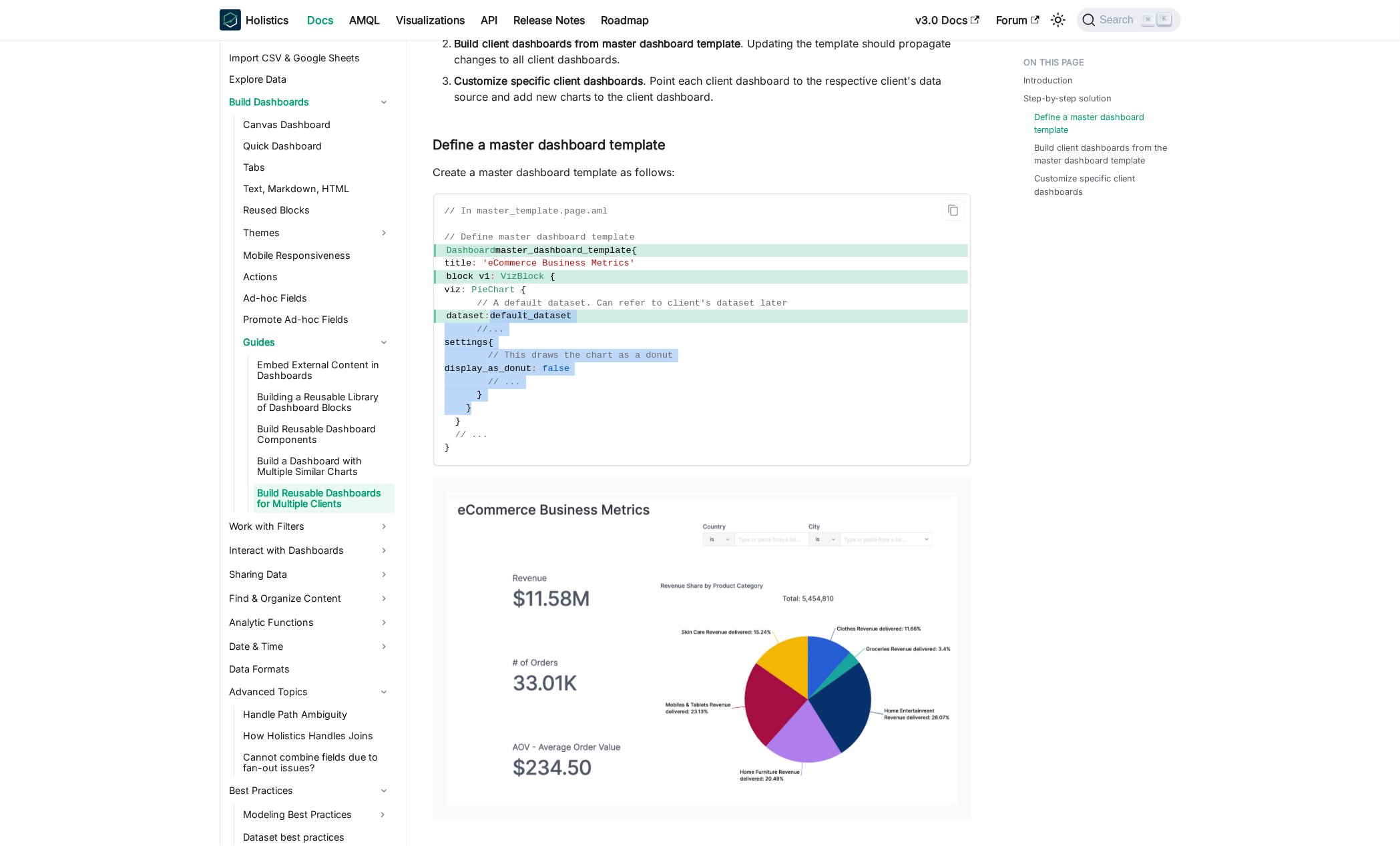
drag, startPoint x: 703, startPoint y: 383, endPoint x: 678, endPoint y: 277, distance: 108.9
click at [702, 383] on code "// In master_template.page.aml // Define master dashboard template Dashboard ma…" at bounding box center [700, 330] width 534 height 270
drag, startPoint x: 678, startPoint y: 277, endPoint x: 739, endPoint y: 441, distance: 175.0
click at [739, 441] on code "// In master_template.page.aml // Define master dashboard template Dashboard ma…" at bounding box center [700, 330] width 534 height 270
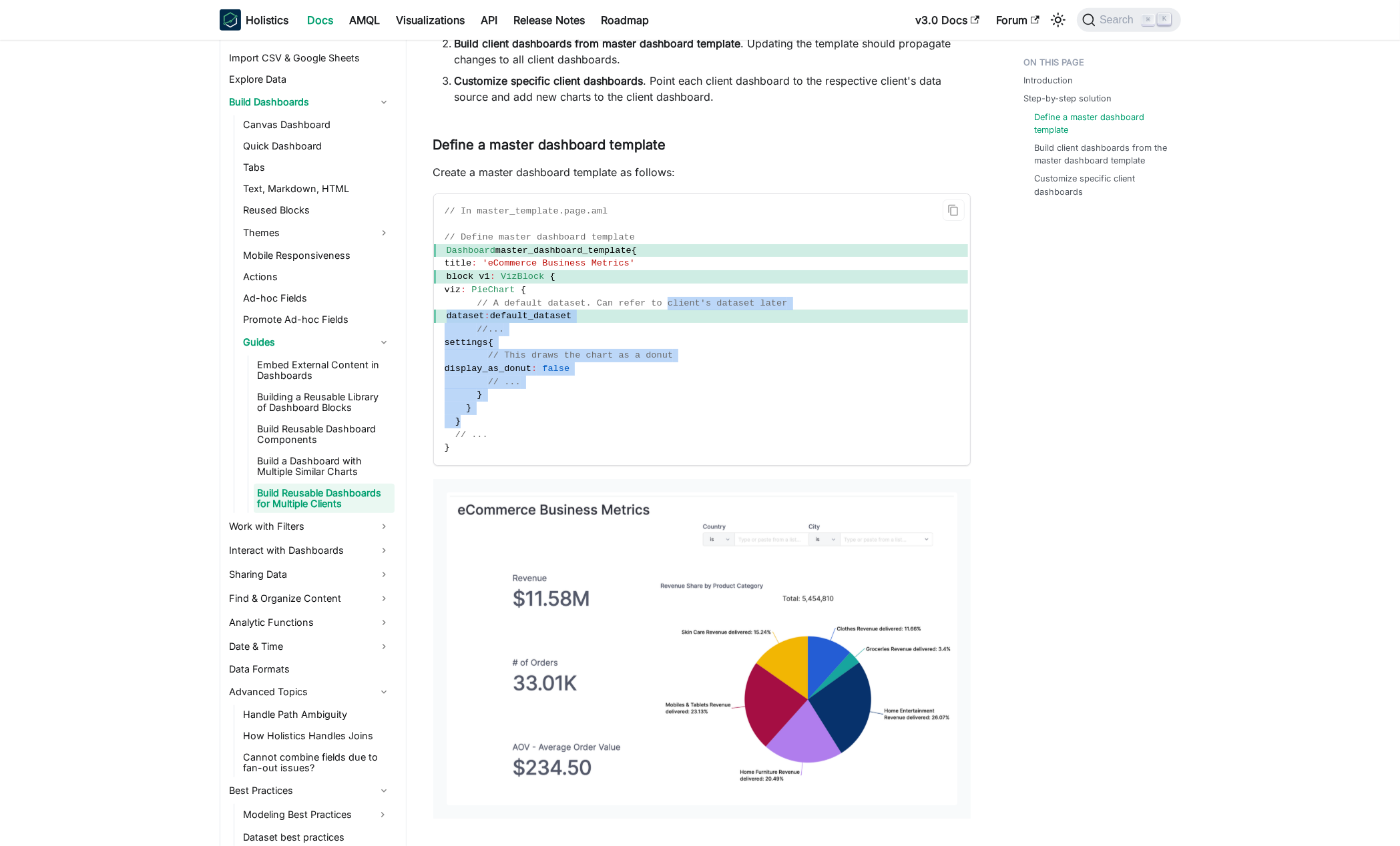
drag, startPoint x: 675, startPoint y: 314, endPoint x: 716, endPoint y: 421, distance: 114.6
click at [716, 421] on code "// In master_template.page.aml // Define master dashboard template Dashboard ma…" at bounding box center [700, 330] width 534 height 270
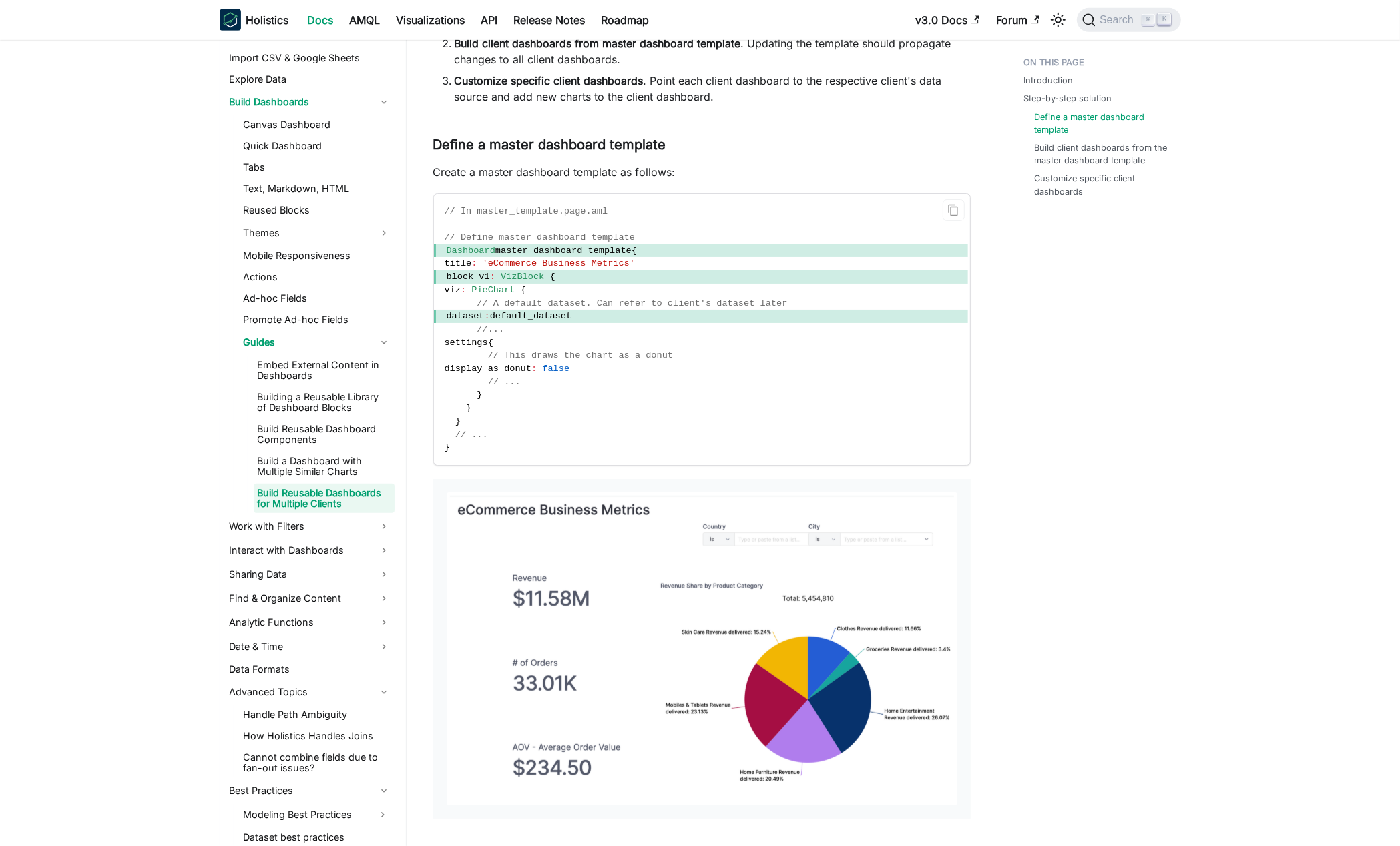
click at [716, 421] on code "// In master_template.page.aml // Define master dashboard template Dashboard ma…" at bounding box center [700, 330] width 534 height 270
drag, startPoint x: 721, startPoint y: 431, endPoint x: 680, endPoint y: 324, distance: 114.6
click at [680, 324] on code "// In master_template.page.aml // Define master dashboard template Dashboard ma…" at bounding box center [700, 330] width 534 height 270
click at [700, 386] on code "// In master_template.page.aml // Define master dashboard template Dashboard ma…" at bounding box center [700, 330] width 534 height 270
click at [353, 468] on link "Build a Dashboard with Multiple Similar Charts" at bounding box center [324, 467] width 141 height 30
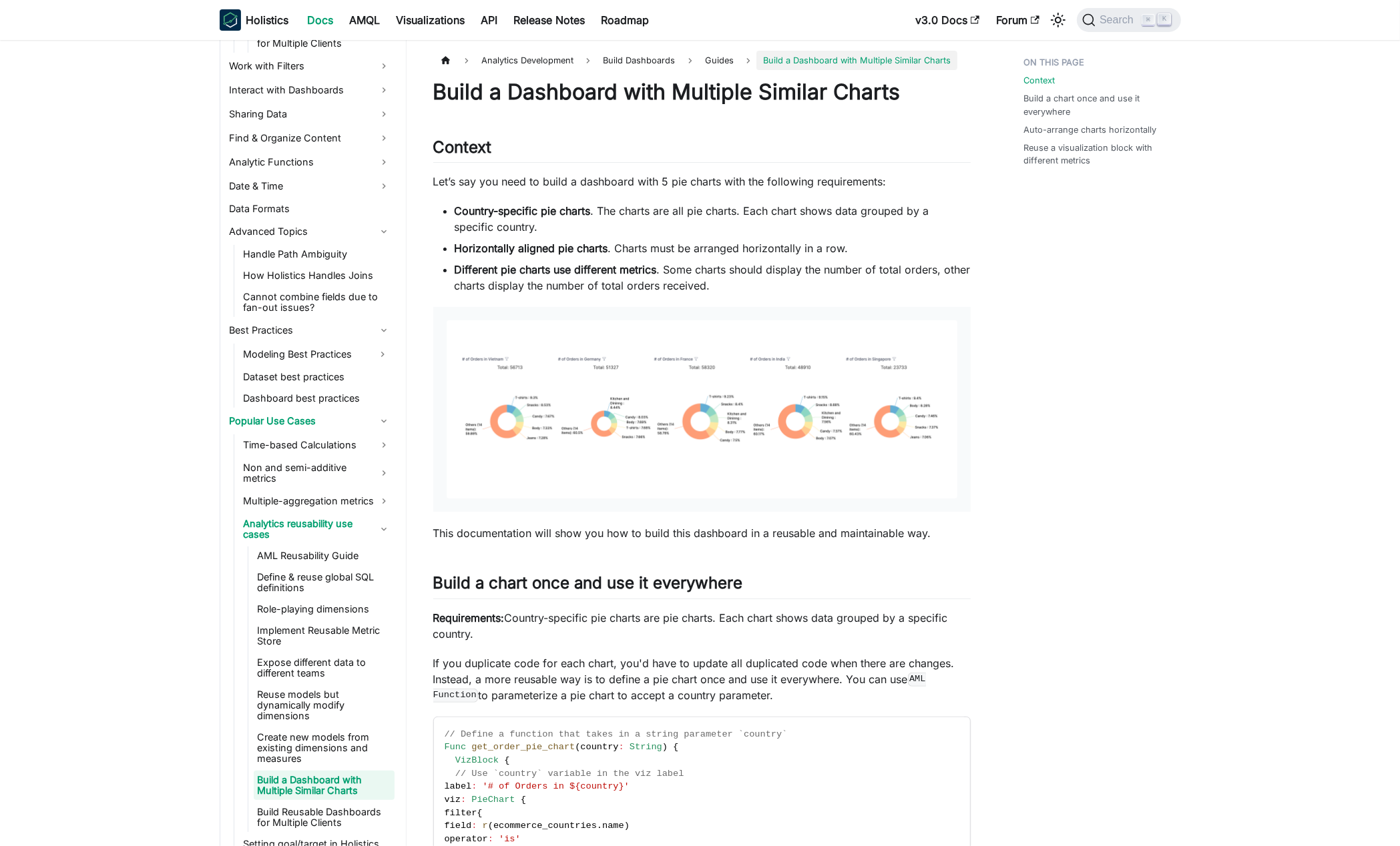
scroll to position [937, 0]
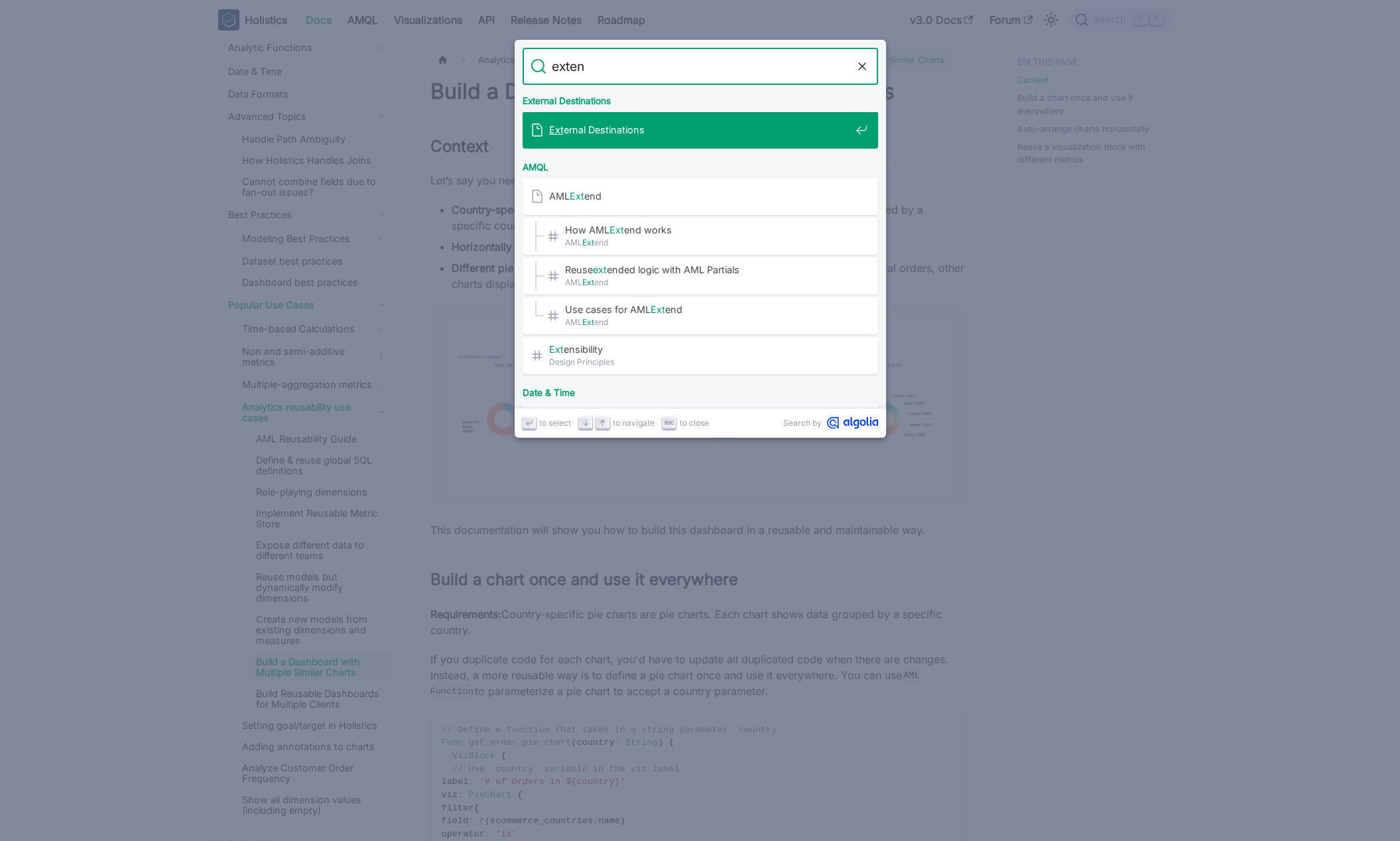
type input "extend"
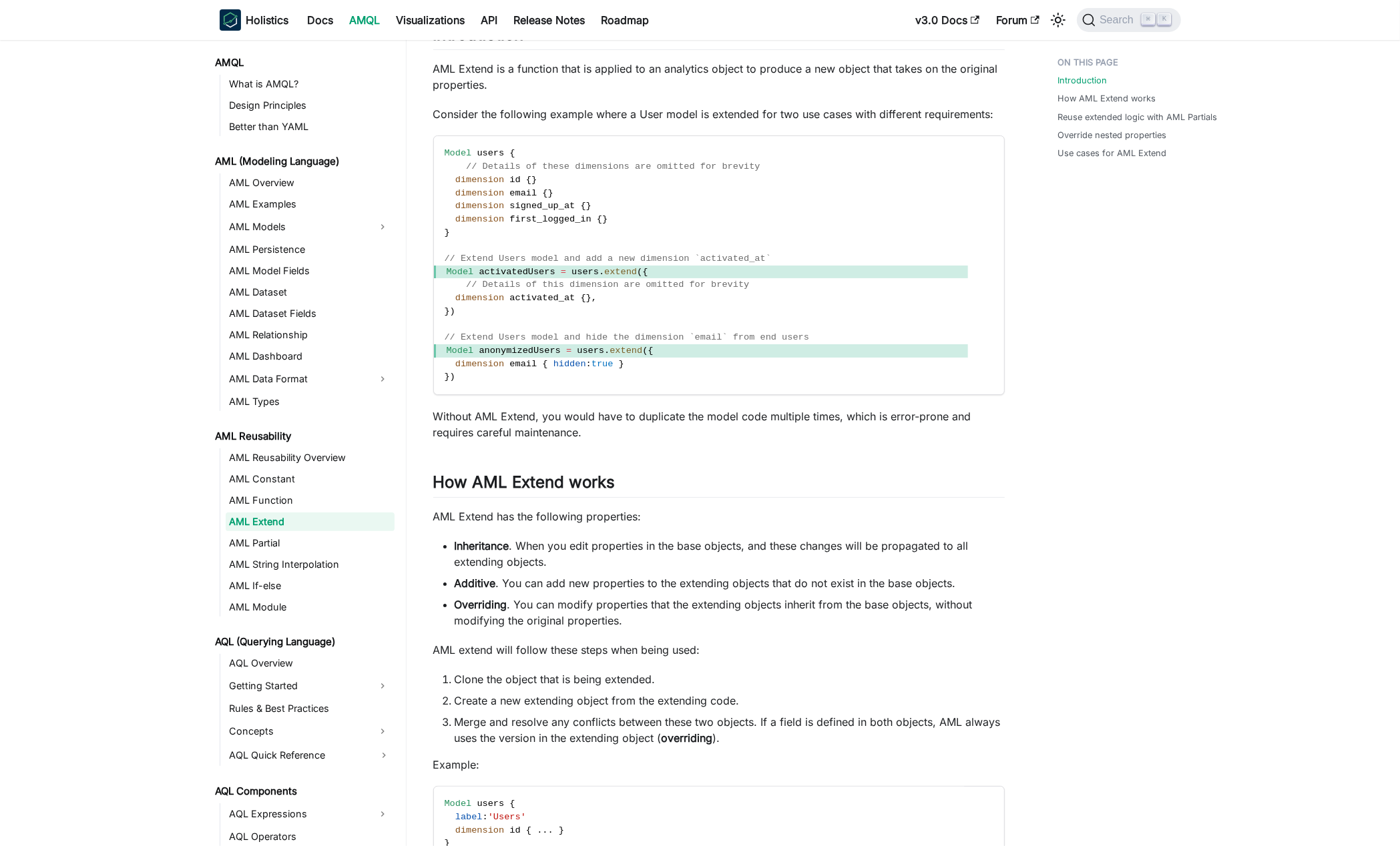
scroll to position [145, 0]
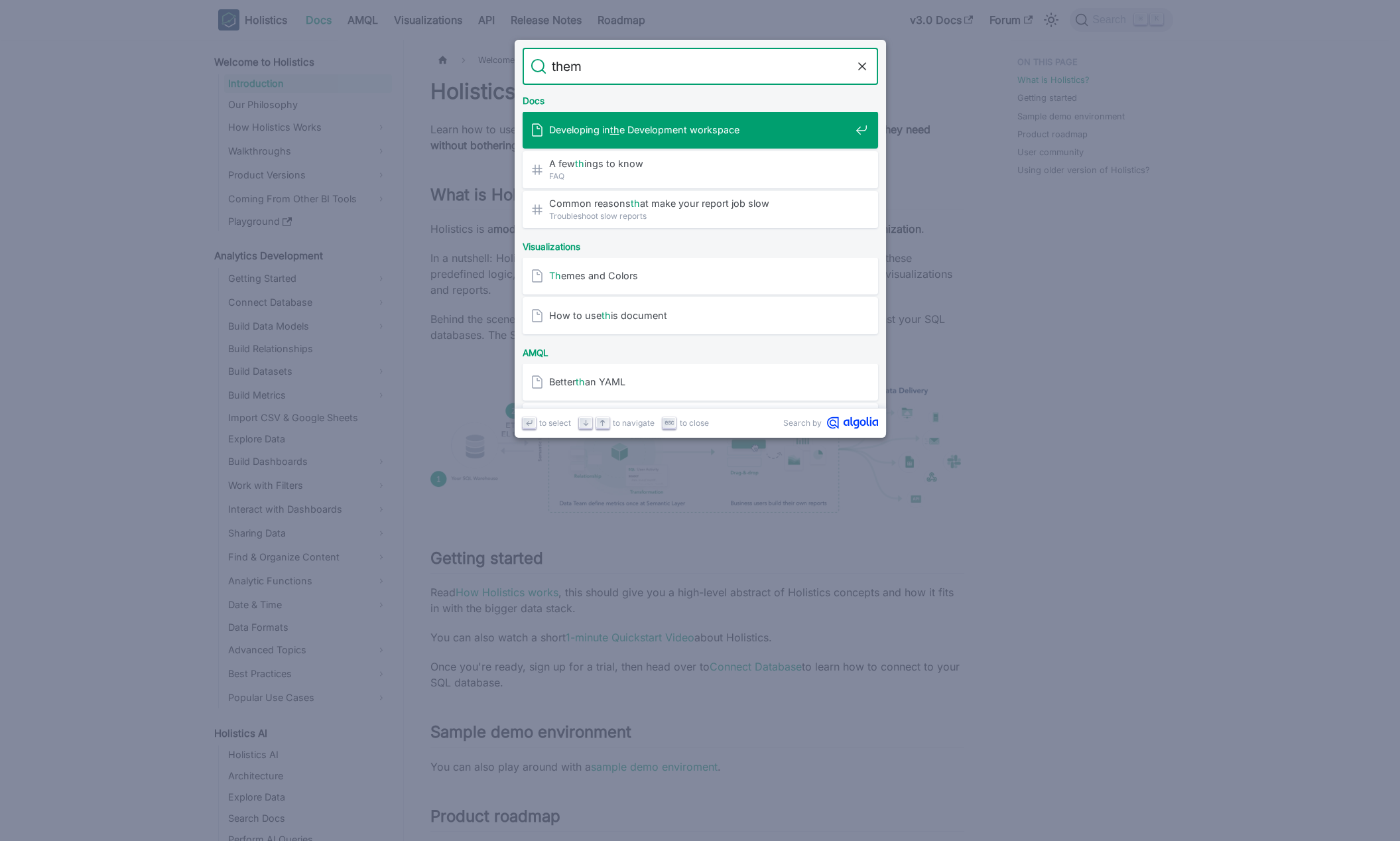
type input "theme"
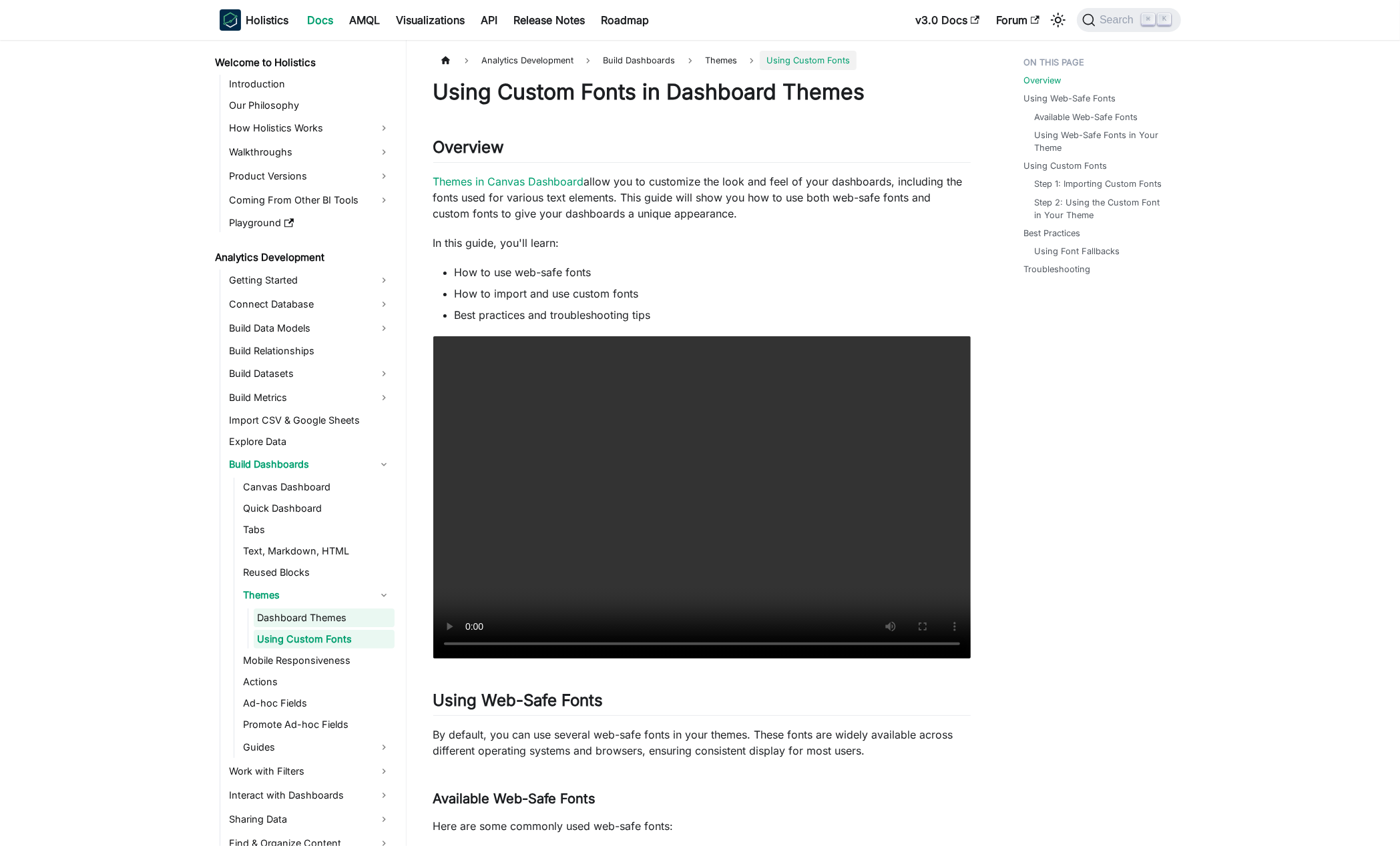
click at [301, 610] on link "Dashboard Themes" at bounding box center [324, 617] width 141 height 19
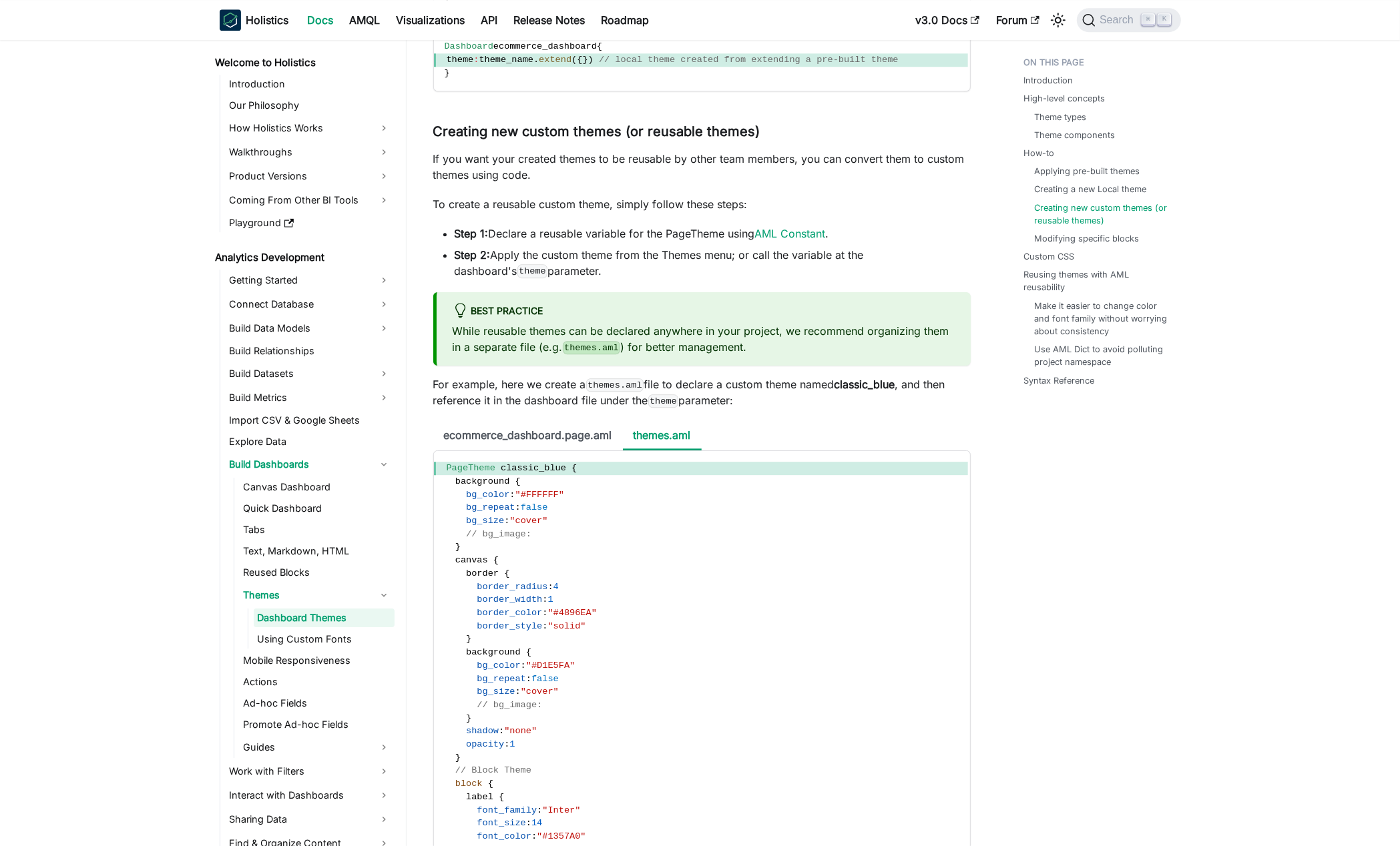
scroll to position [3886, 0]
click at [459, 486] on span "background" at bounding box center [482, 481] width 54 height 10
drag, startPoint x: 459, startPoint y: 499, endPoint x: 528, endPoint y: 557, distance: 90.1
copy code "background { bg_color : "#FFFFFF" bg_repeat : false bg_size : "cover" // bg_ima…"
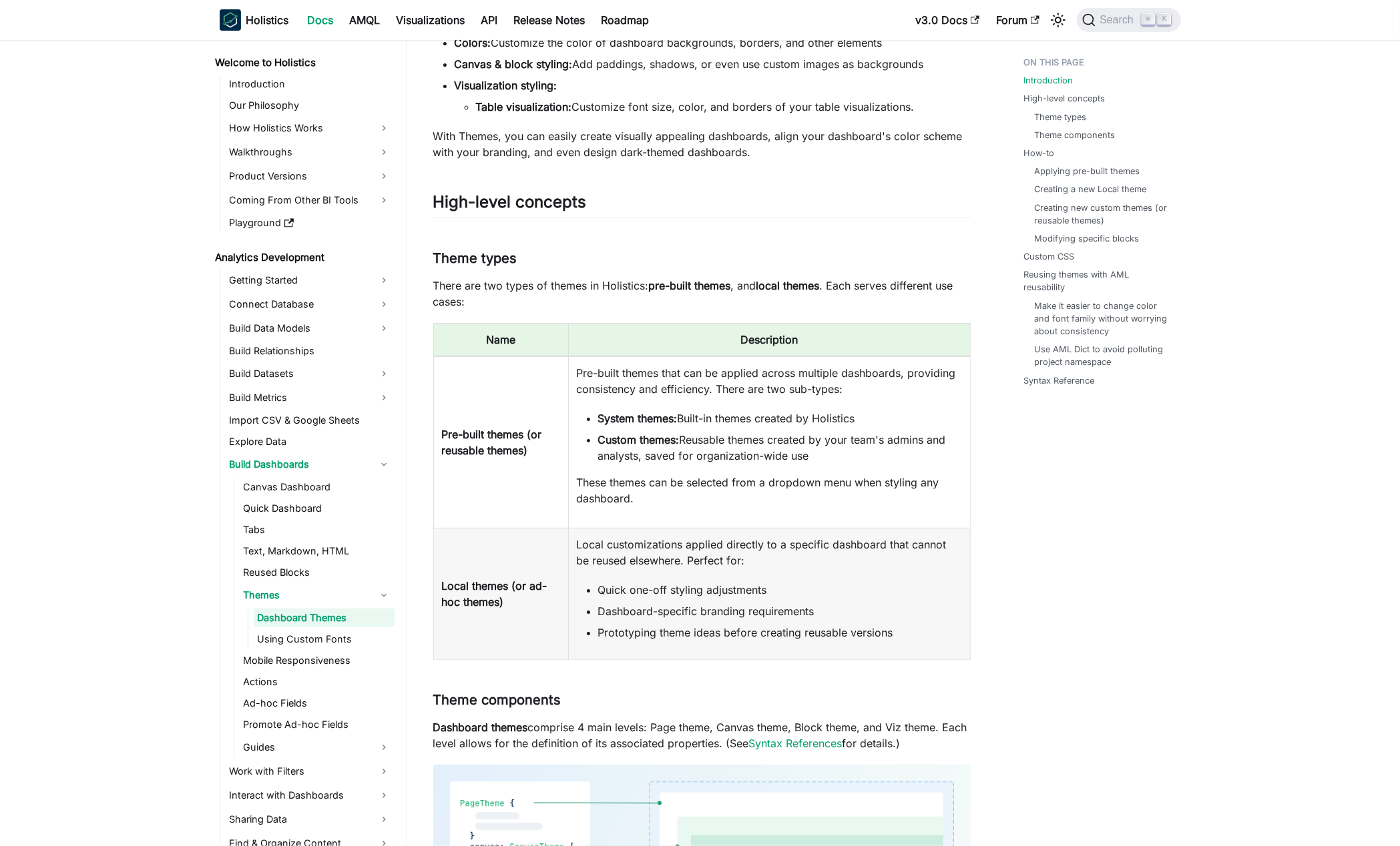
scroll to position [0, 0]
